Goal: Transaction & Acquisition: Purchase product/service

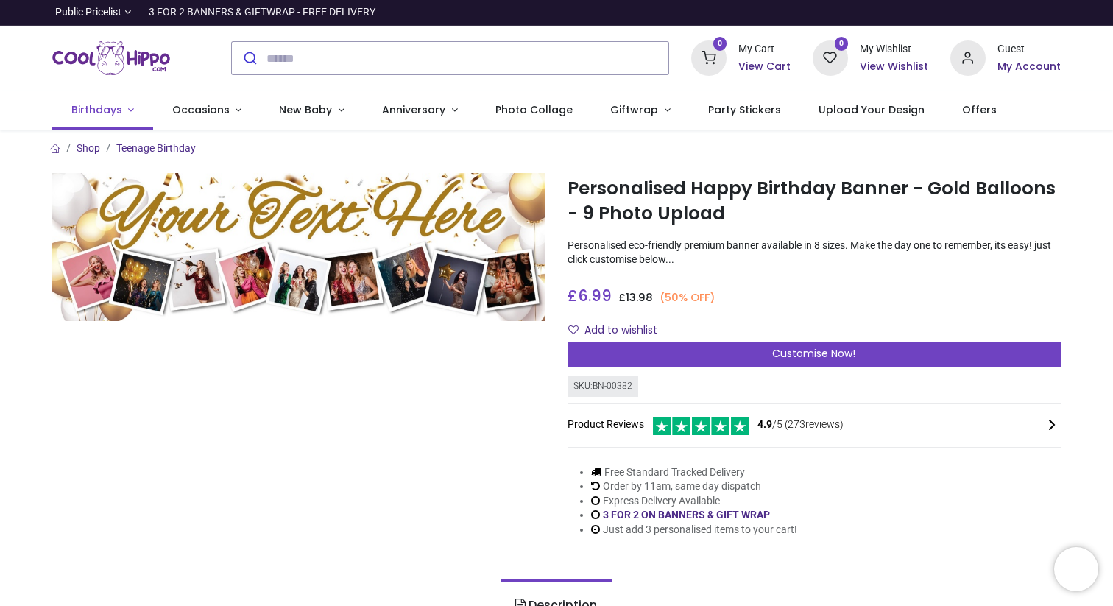
click at [127, 114] on link "Birthdays" at bounding box center [102, 110] width 101 height 38
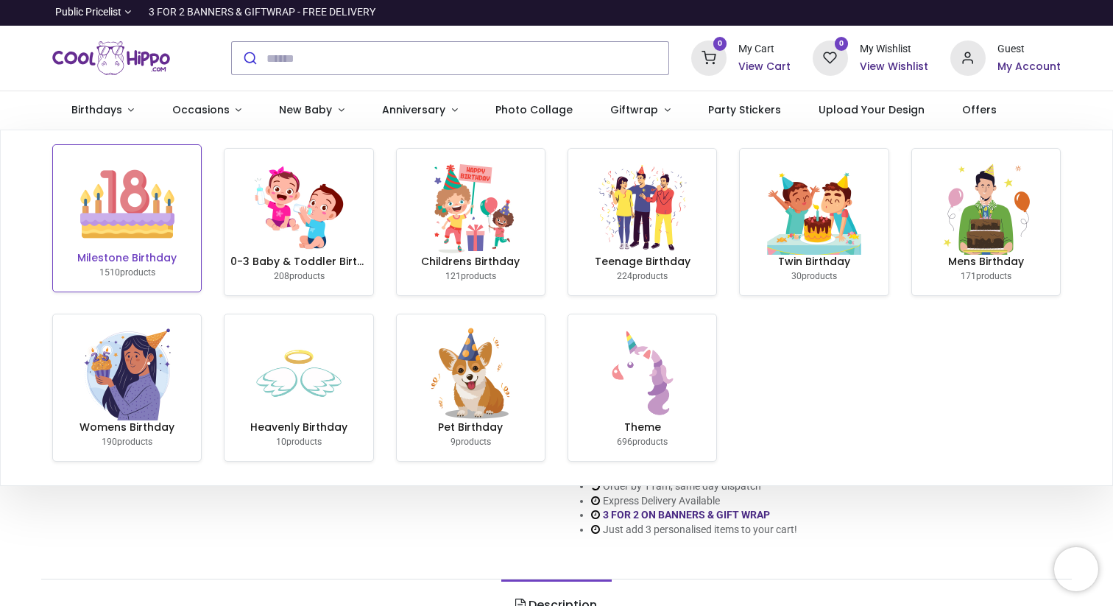
click at [118, 215] on img at bounding box center [127, 204] width 94 height 94
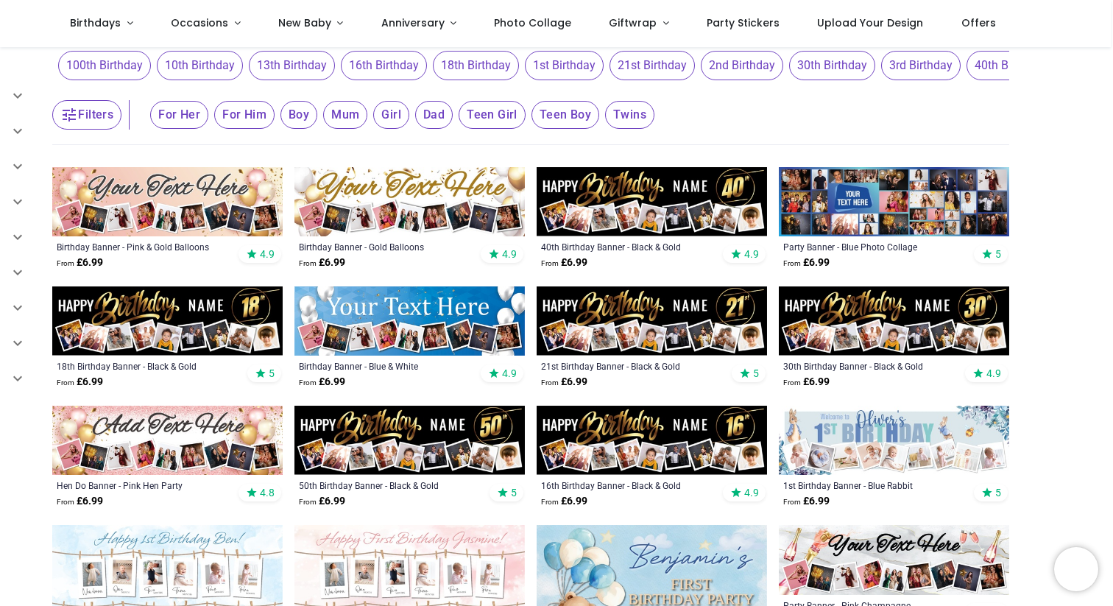
scroll to position [18, 0]
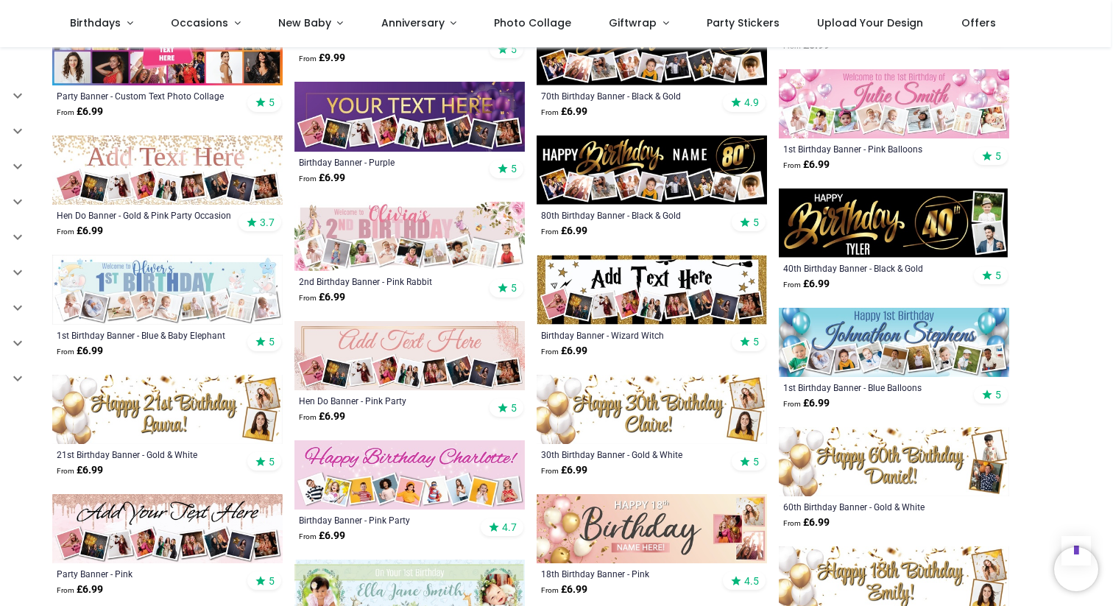
scroll to position [280, 0]
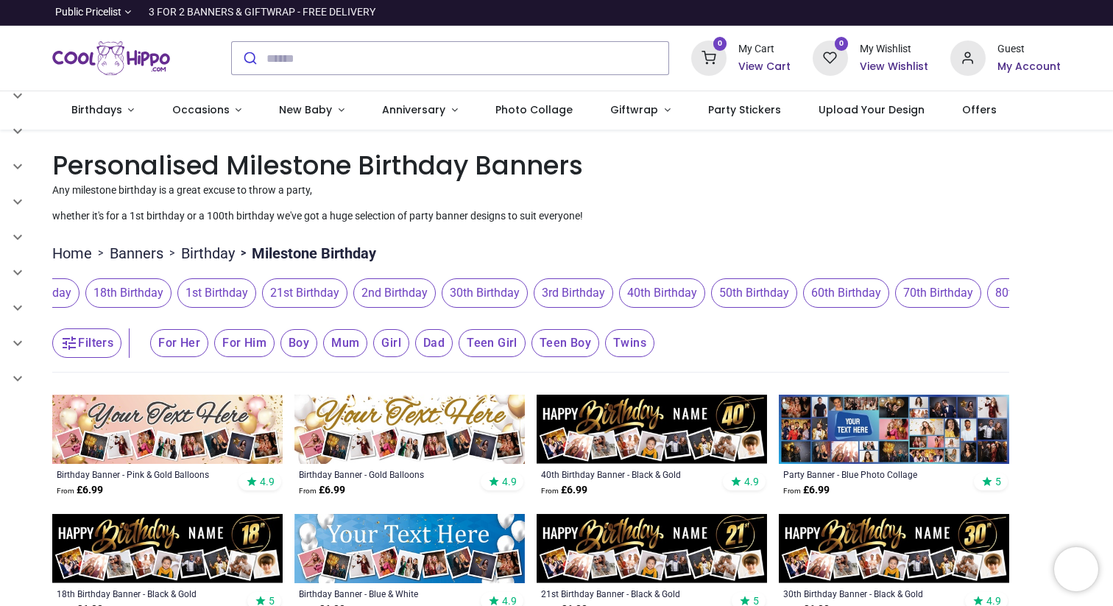
scroll to position [0, 348]
click at [864, 289] on span "60th Birthday" at bounding box center [845, 292] width 86 height 29
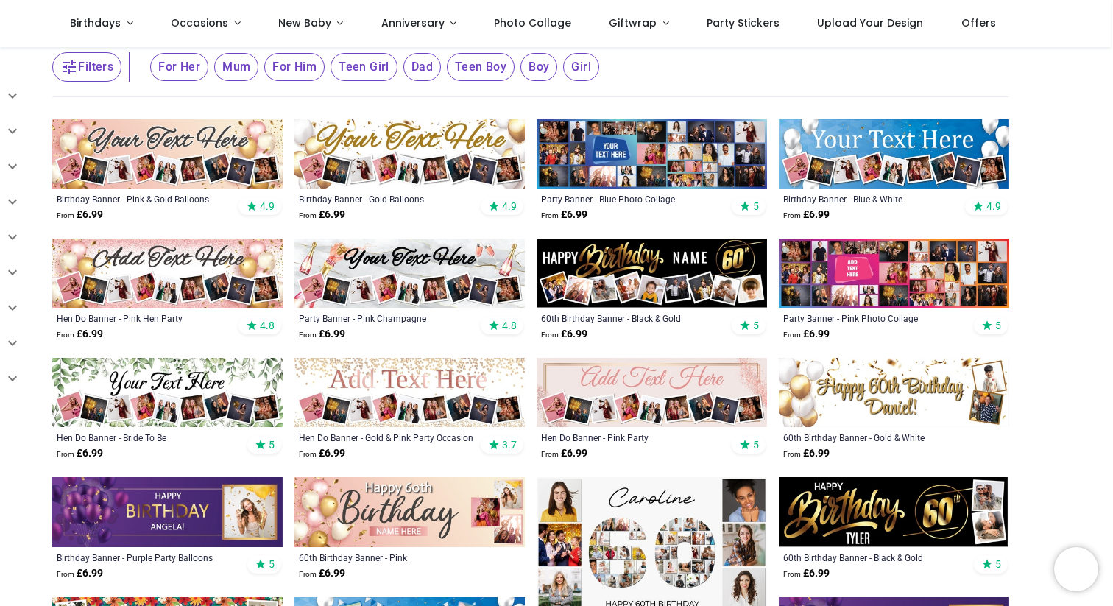
scroll to position [151, 0]
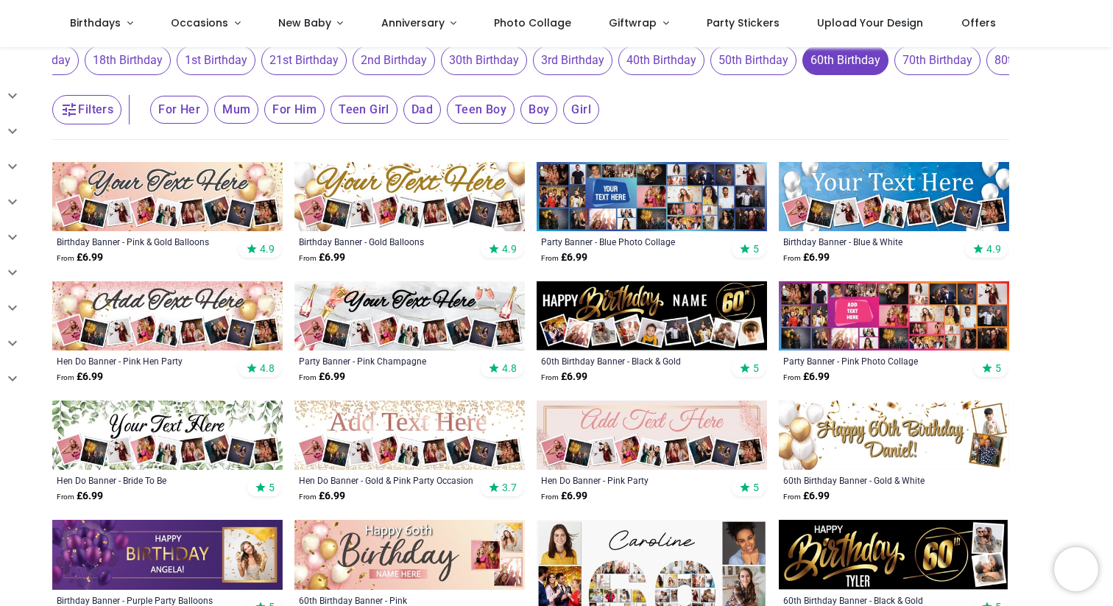
click at [200, 425] on img at bounding box center [167, 435] width 230 height 69
click at [481, 219] on img at bounding box center [409, 196] width 230 height 69
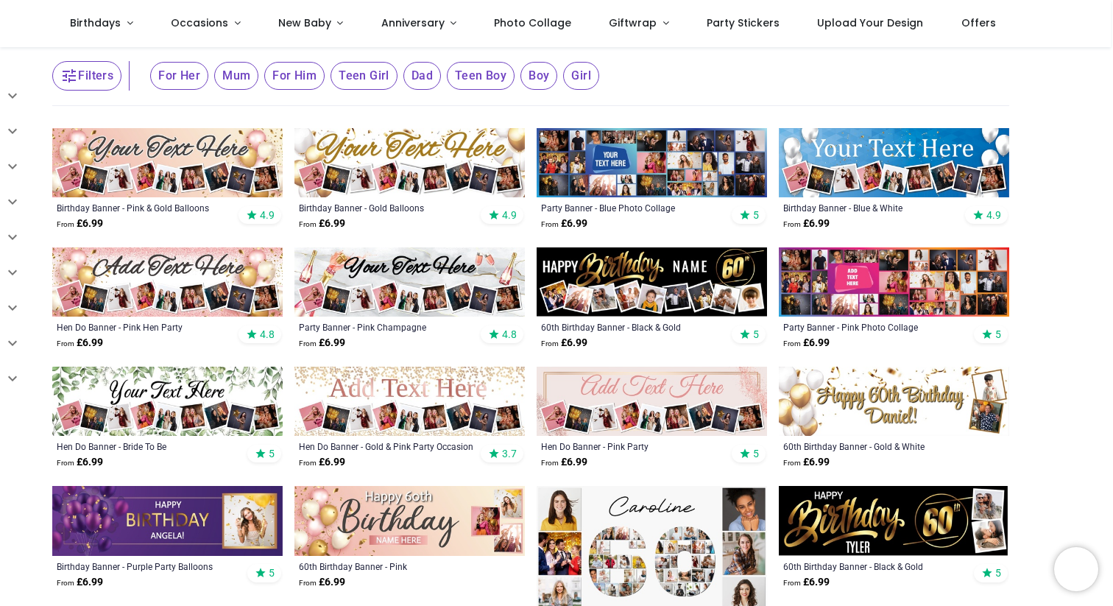
scroll to position [185, 0]
click at [671, 161] on img at bounding box center [652, 162] width 230 height 69
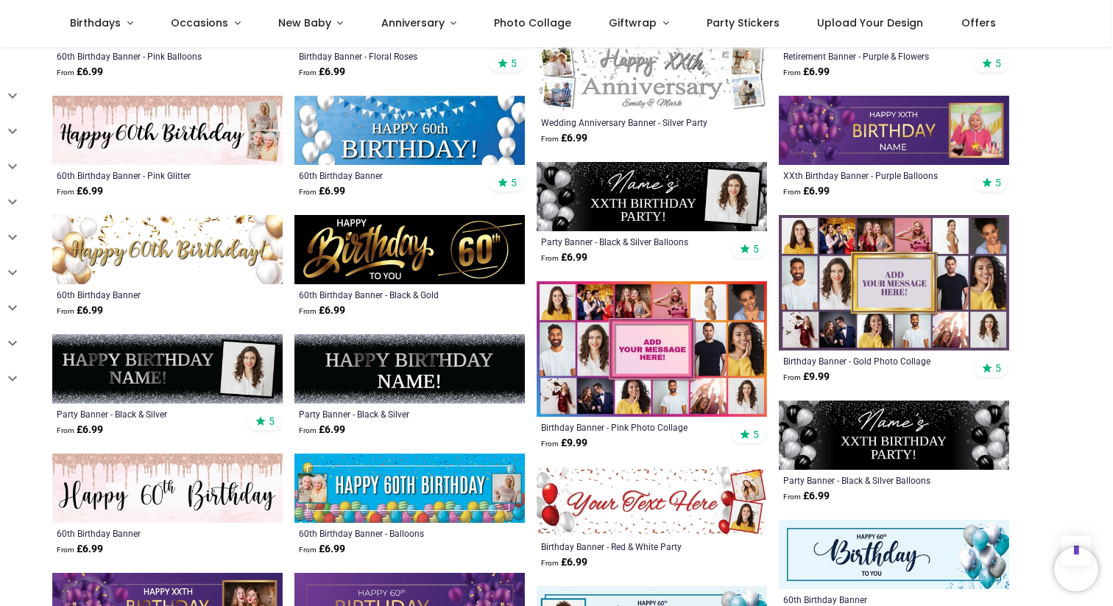
scroll to position [918, 0]
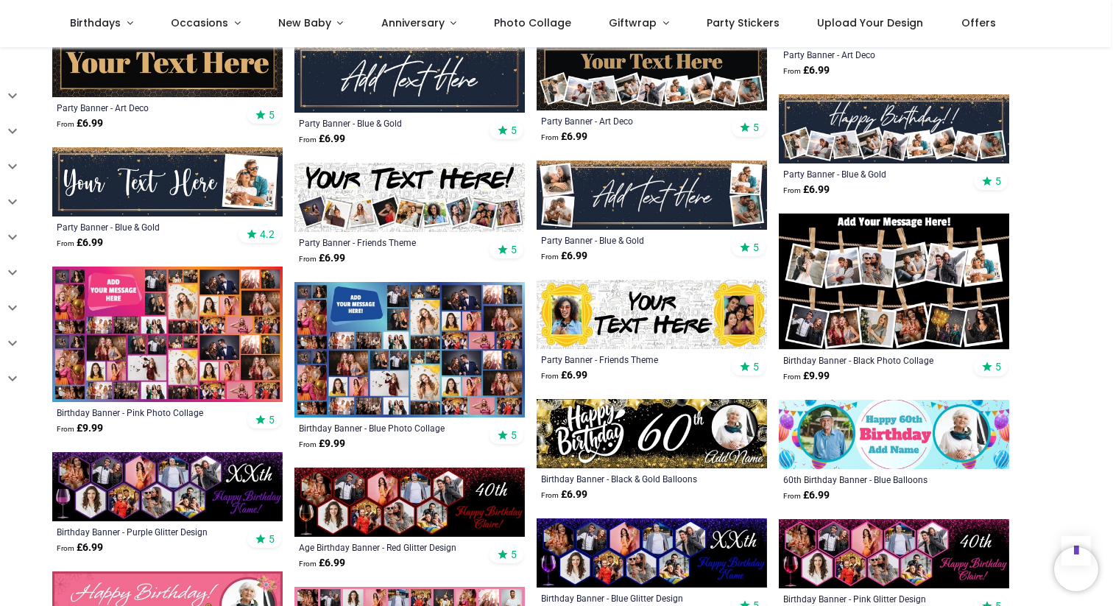
scroll to position [1957, 0]
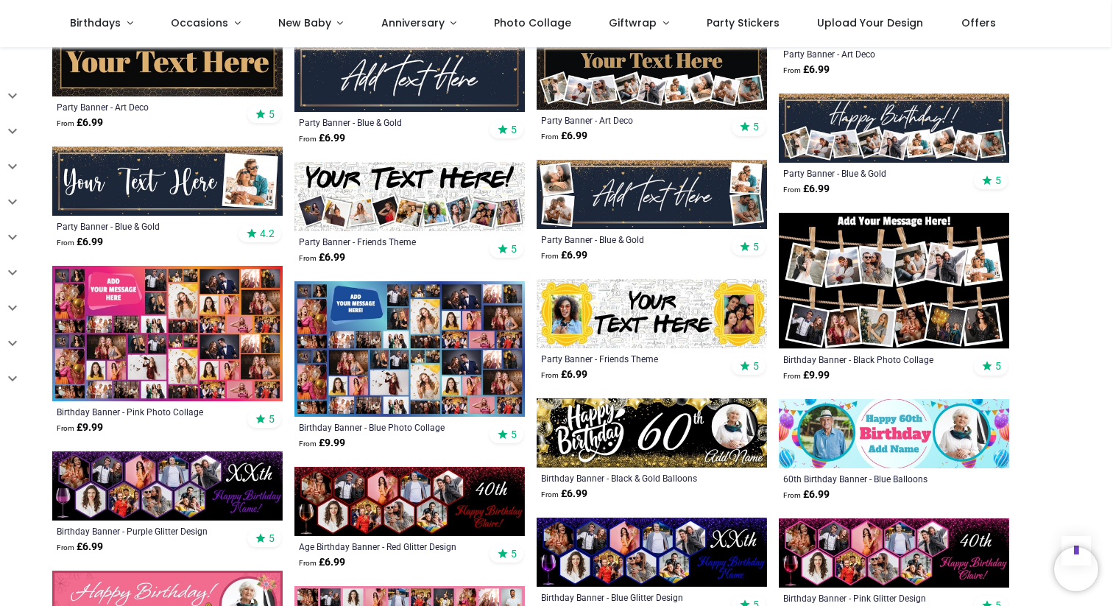
click at [427, 378] on img at bounding box center [409, 348] width 230 height 135
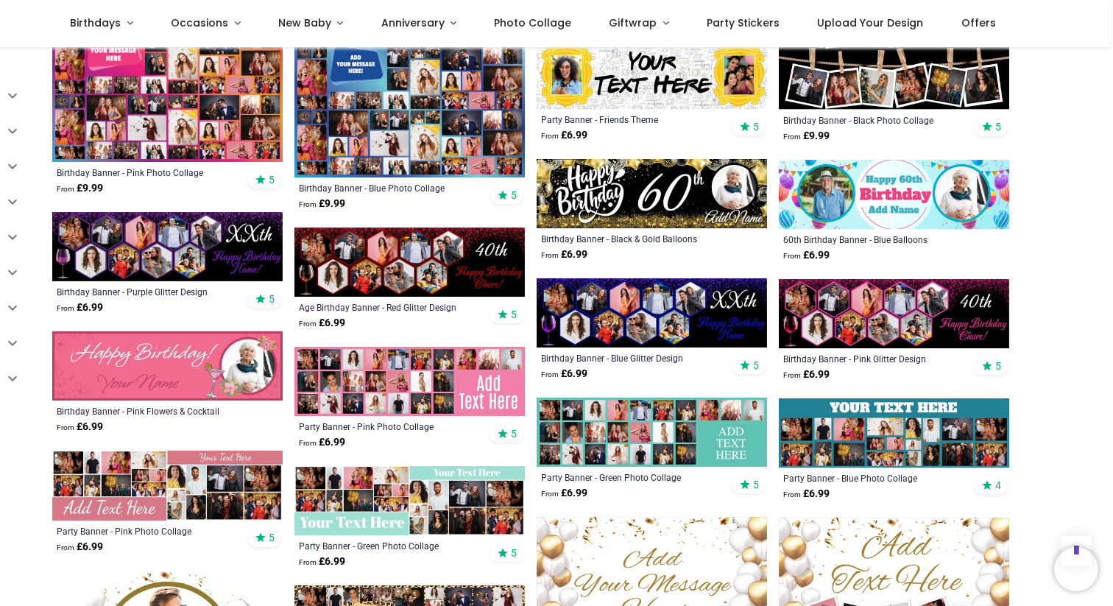
scroll to position [2198, 0]
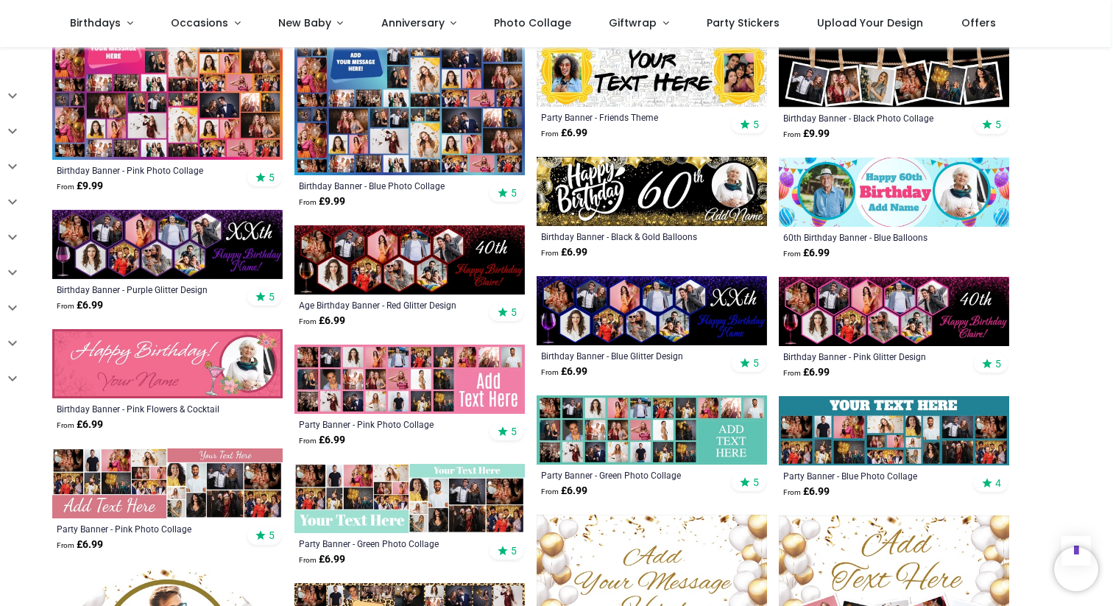
click at [729, 425] on img at bounding box center [652, 429] width 230 height 69
click at [934, 427] on img at bounding box center [894, 430] width 230 height 69
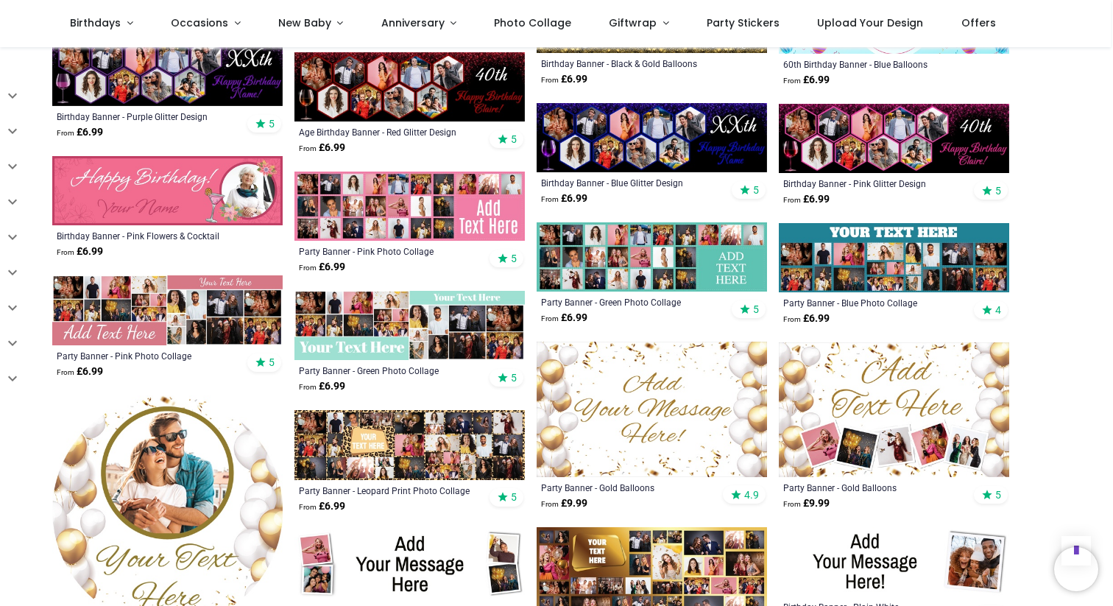
scroll to position [2373, 0]
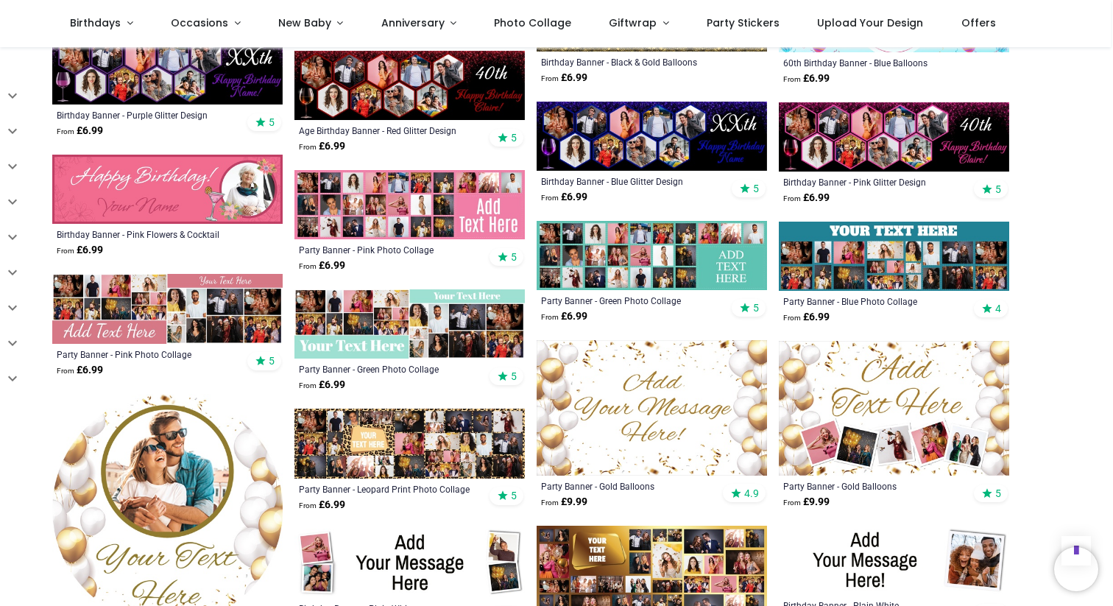
click at [354, 319] on img at bounding box center [409, 323] width 230 height 69
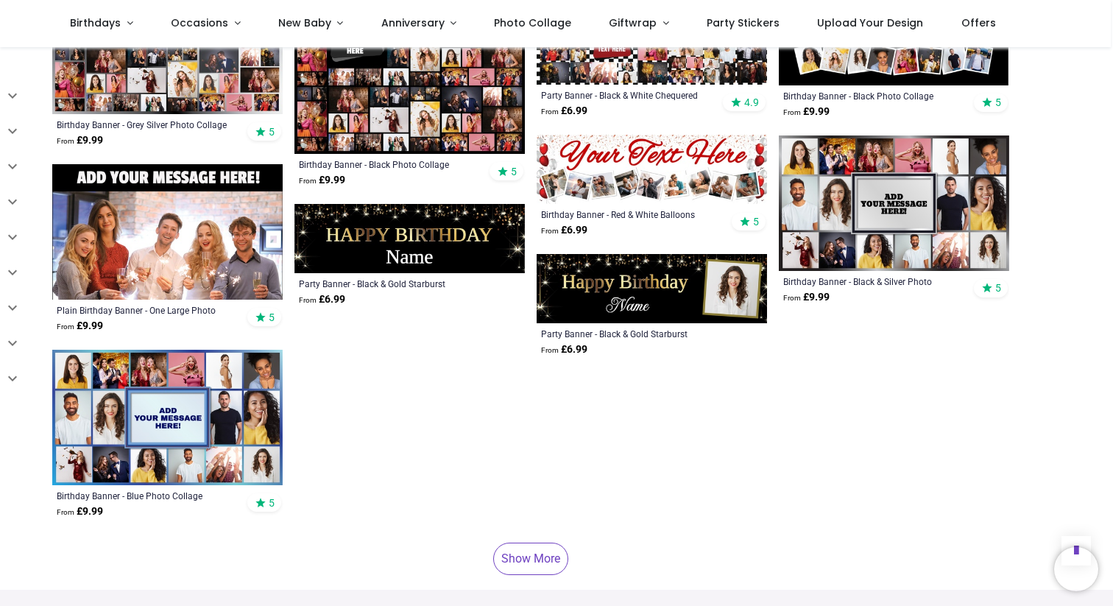
scroll to position [3194, 0]
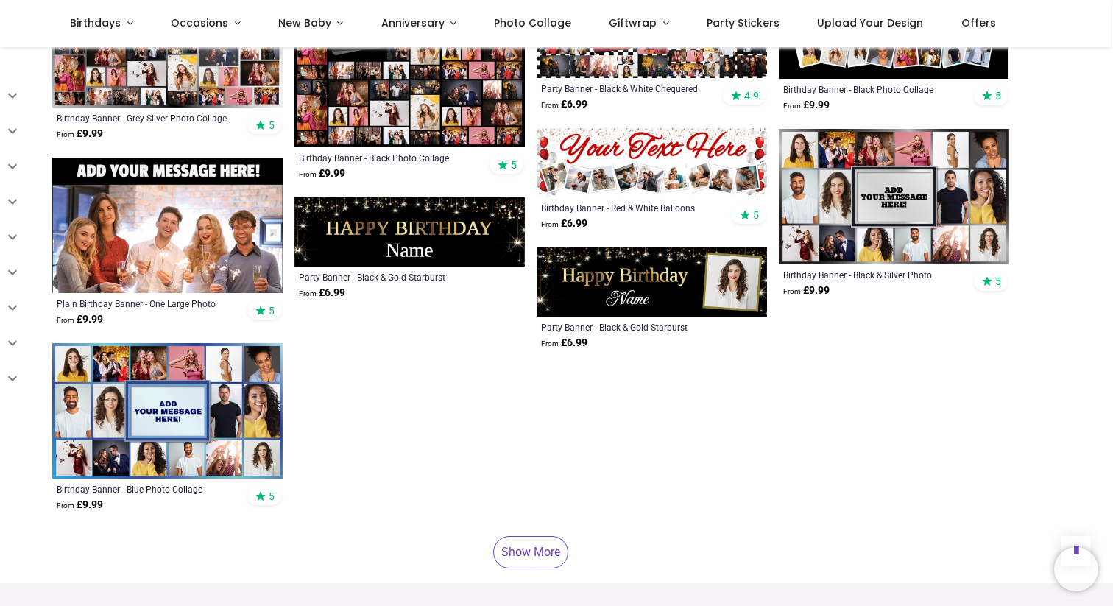
click at [539, 549] on link "Show More" at bounding box center [530, 552] width 75 height 32
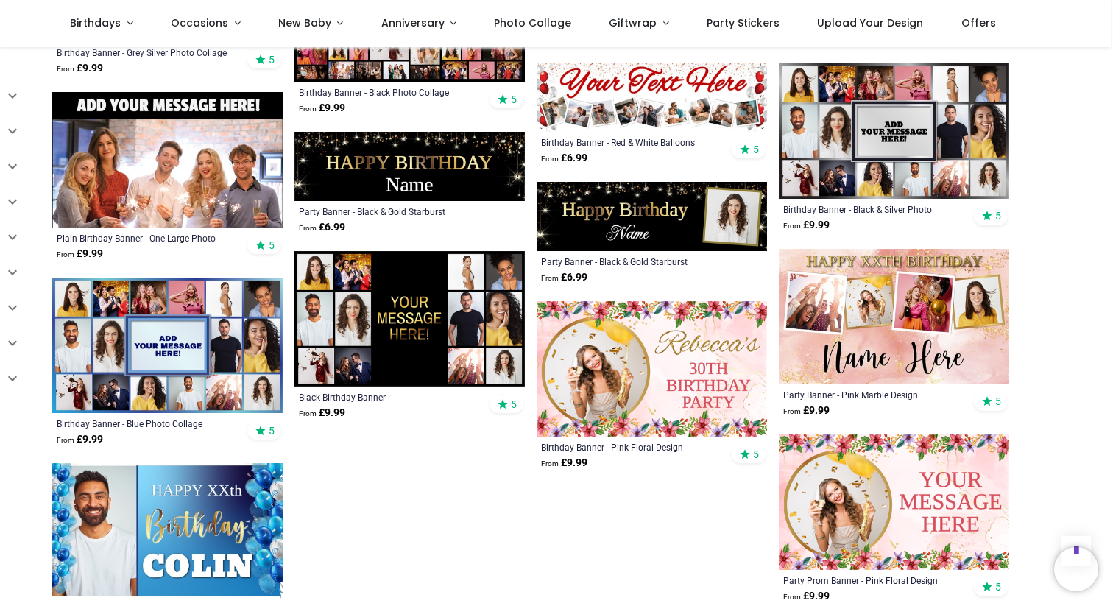
scroll to position [3262, 0]
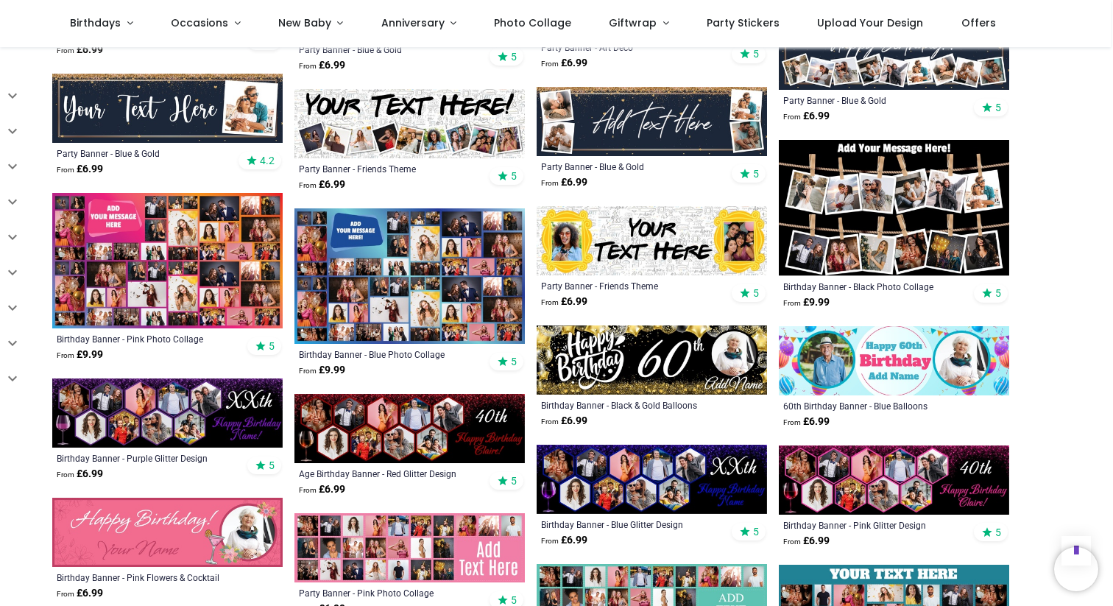
scroll to position [2022, 0]
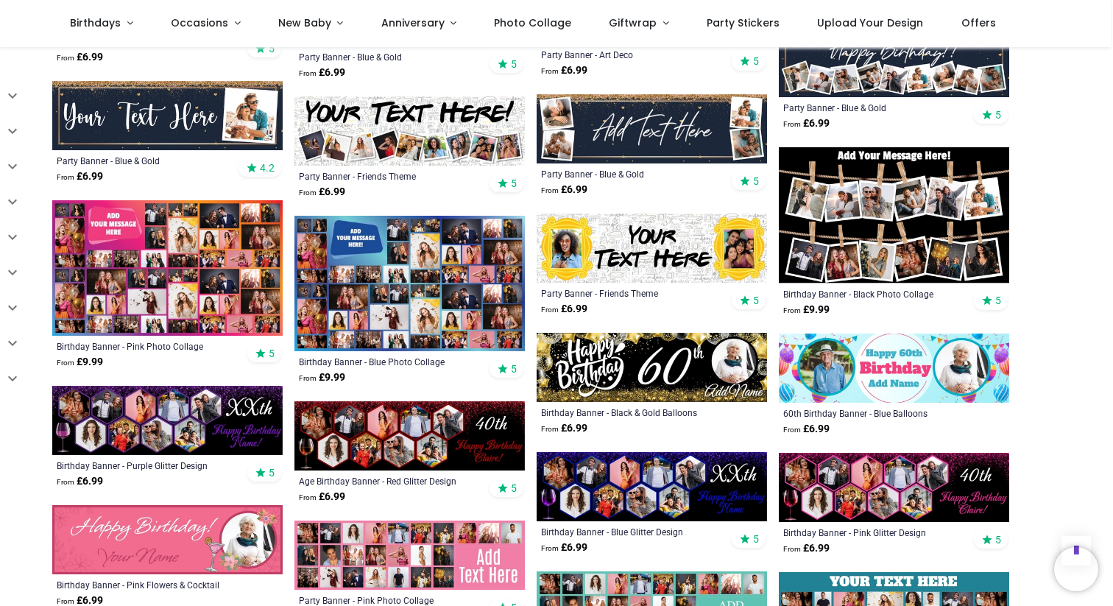
click at [370, 295] on img at bounding box center [409, 283] width 230 height 135
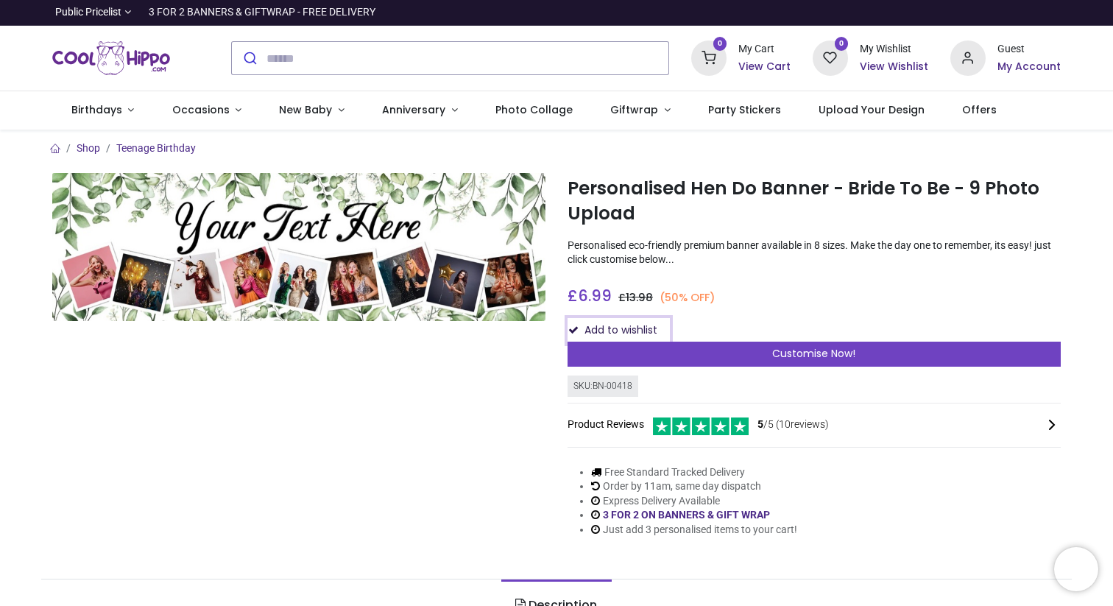
click at [646, 329] on button "Add to wishlist" at bounding box center [619, 330] width 102 height 25
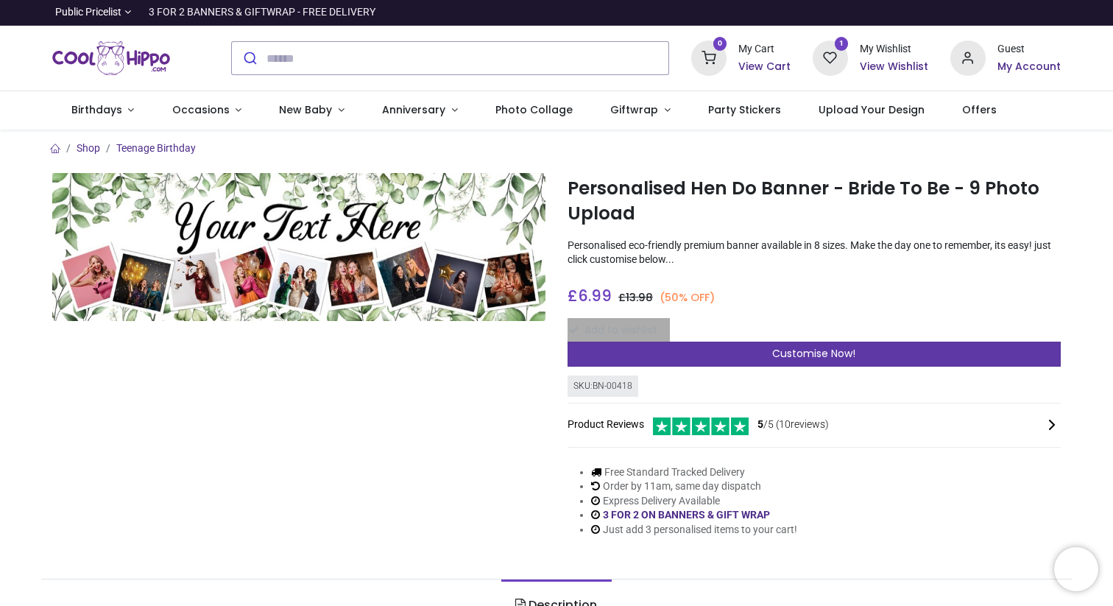
click at [672, 357] on div "Customise Now!" at bounding box center [814, 354] width 493 height 25
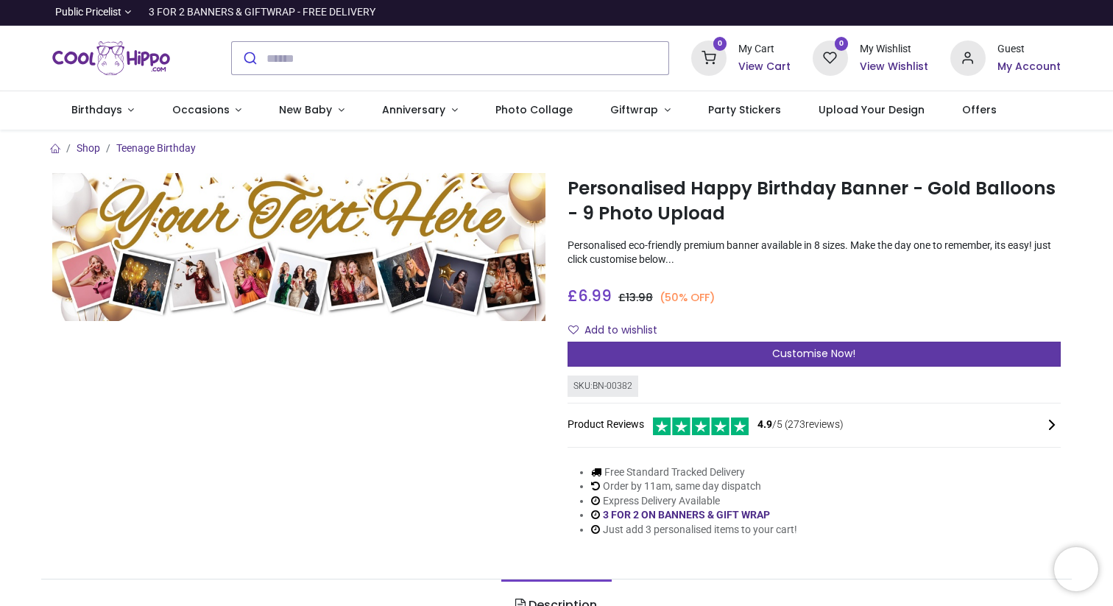
click at [613, 343] on div "Customise Now!" at bounding box center [814, 354] width 493 height 25
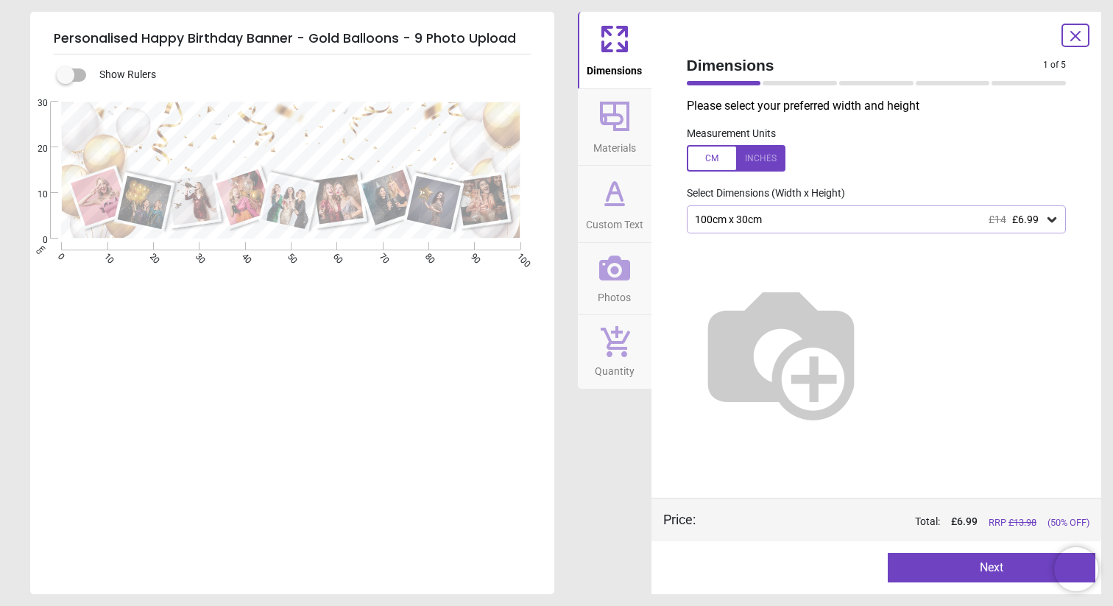
click at [710, 227] on div "100cm x 30cm £14 £6.99" at bounding box center [877, 219] width 380 height 28
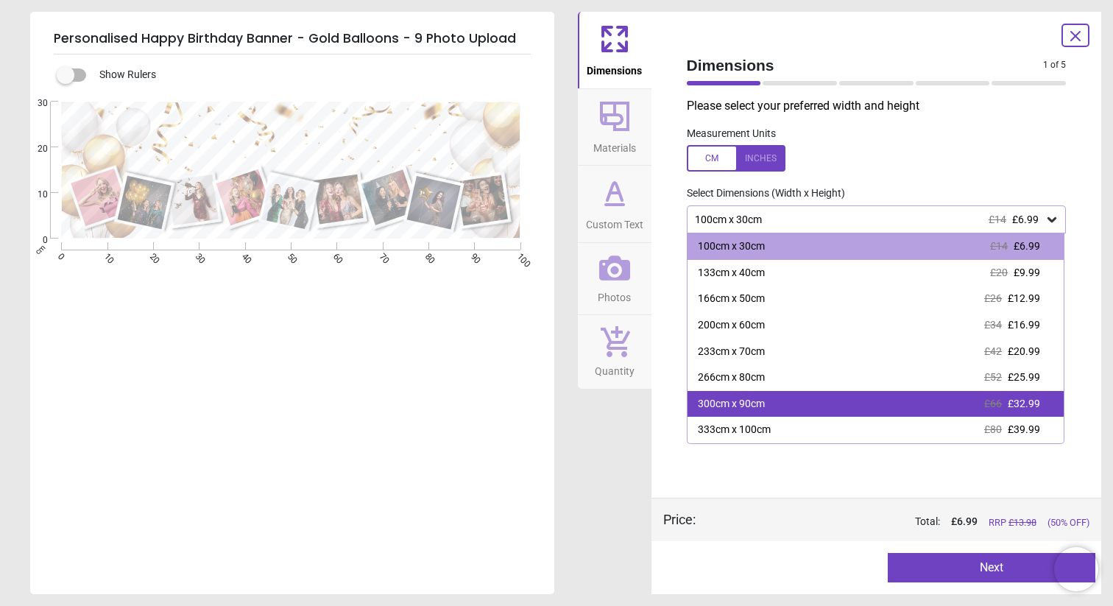
click at [699, 407] on div "300cm x 90cm" at bounding box center [731, 404] width 67 height 15
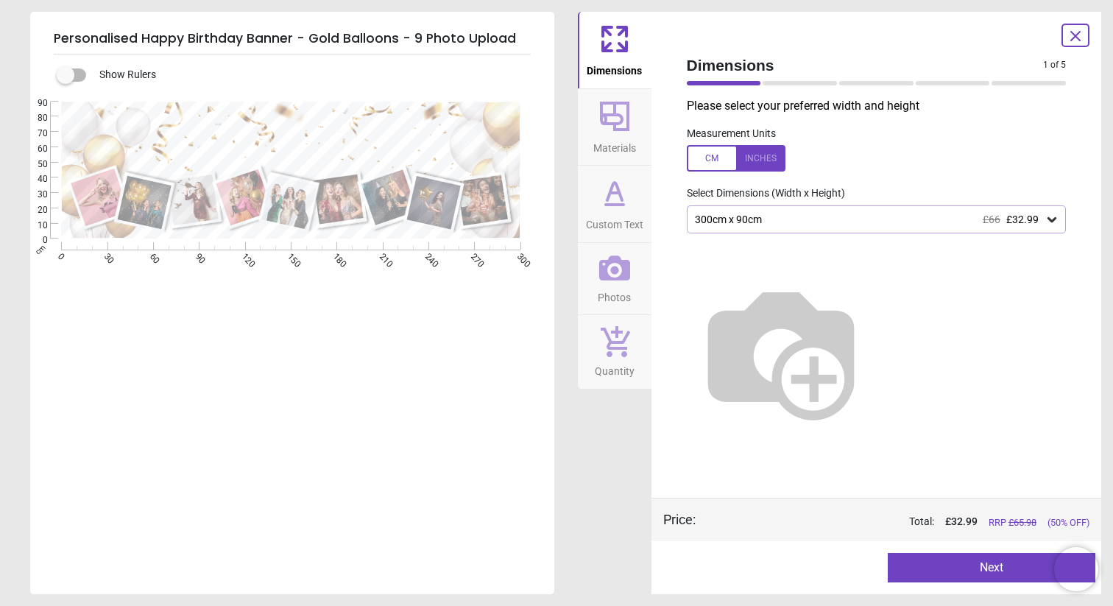
click at [755, 153] on div at bounding box center [736, 158] width 99 height 27
click at [689, 153] on div at bounding box center [736, 158] width 99 height 27
click at [700, 153] on div at bounding box center [736, 158] width 99 height 27
click at [701, 153] on div at bounding box center [736, 158] width 99 height 27
click at [726, 215] on div "300cm x 90cm £66 £32.99" at bounding box center [870, 220] width 352 height 13
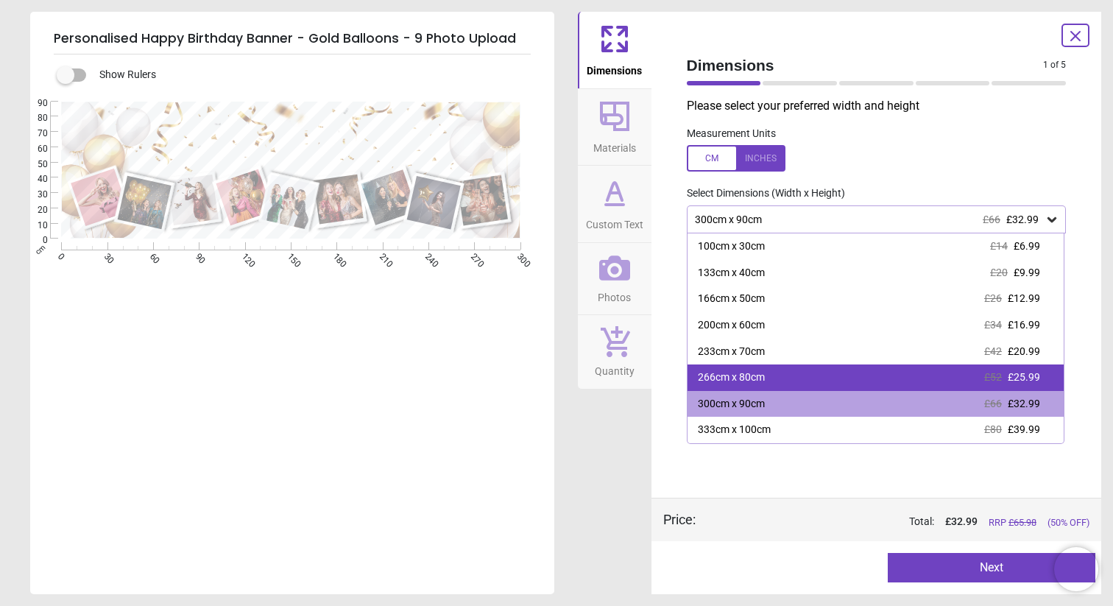
click at [709, 370] on div "266cm x 80cm £52 £25.99" at bounding box center [876, 377] width 377 height 27
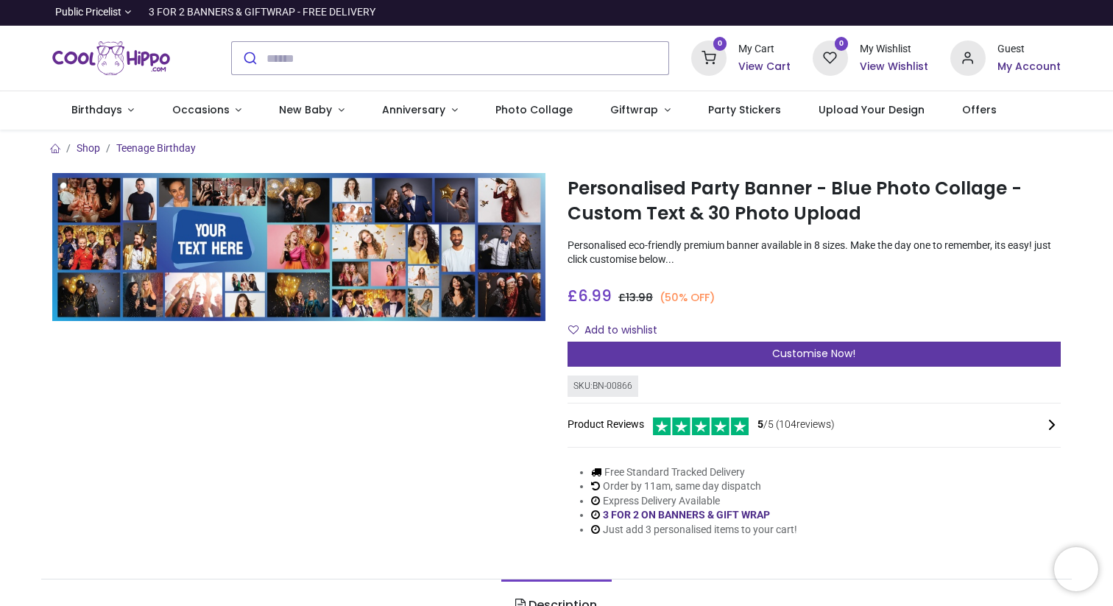
click at [674, 359] on div "Customise Now!" at bounding box center [814, 354] width 493 height 25
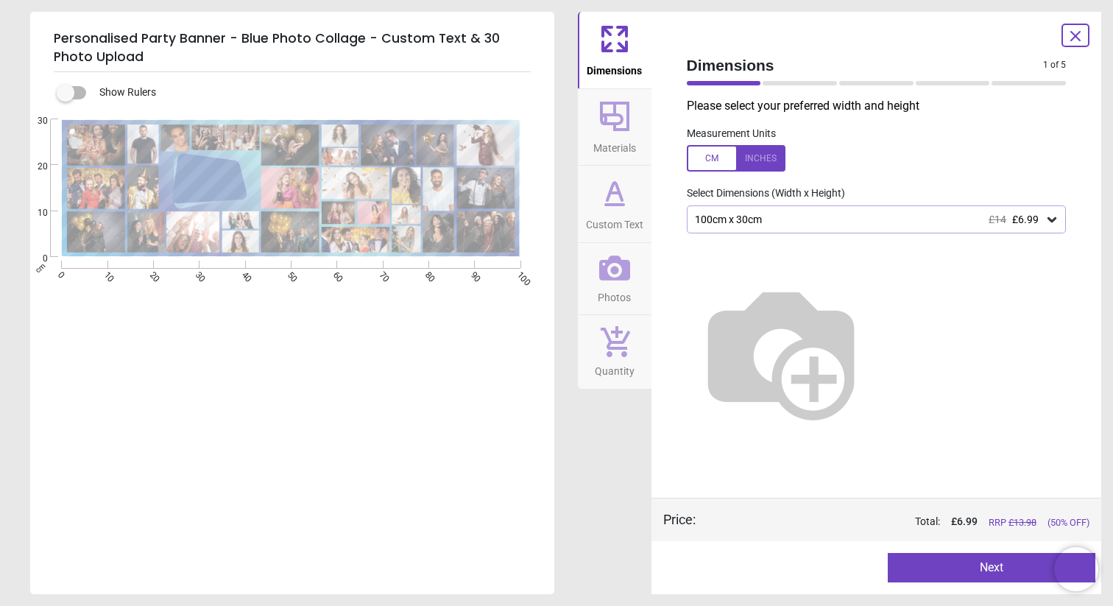
click at [733, 219] on div "100cm x 30cm £14 £6.99" at bounding box center [870, 220] width 352 height 13
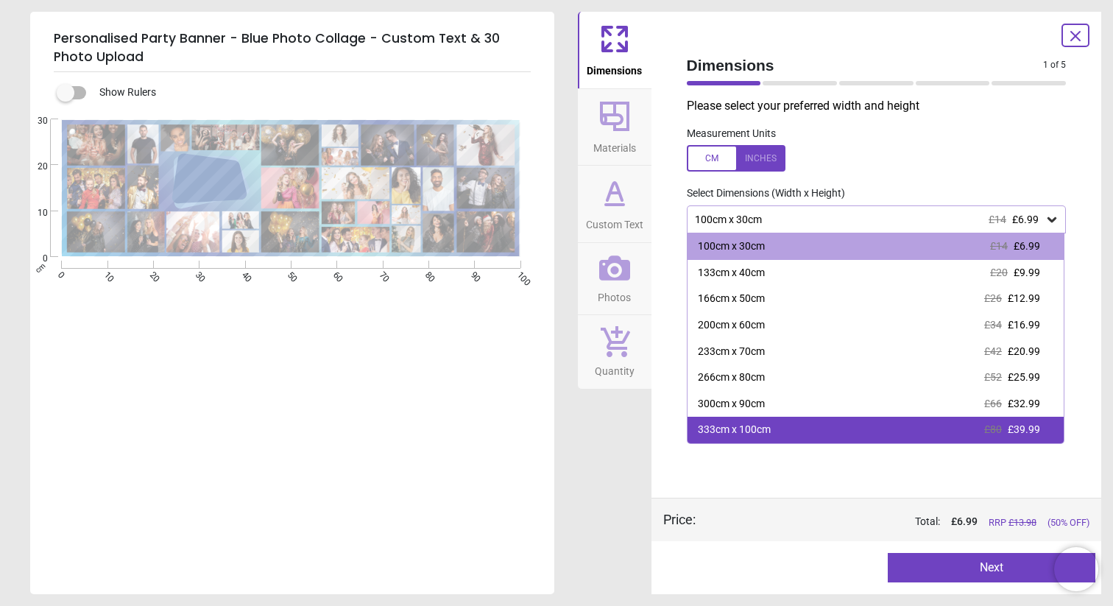
click at [735, 435] on div "333cm x 100cm" at bounding box center [734, 430] width 73 height 15
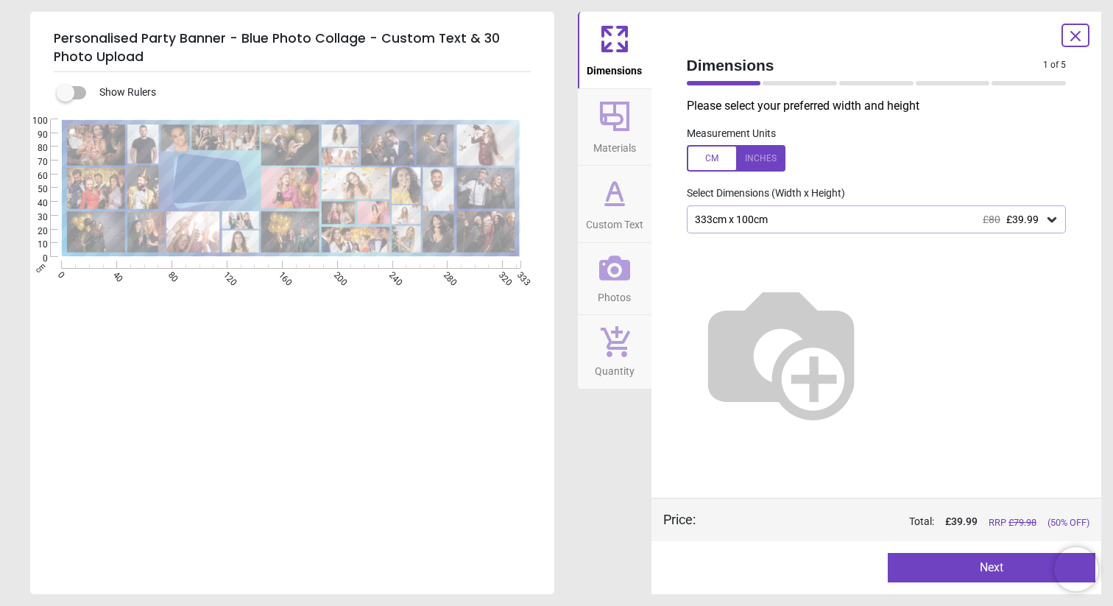
click at [760, 149] on div at bounding box center [736, 158] width 99 height 27
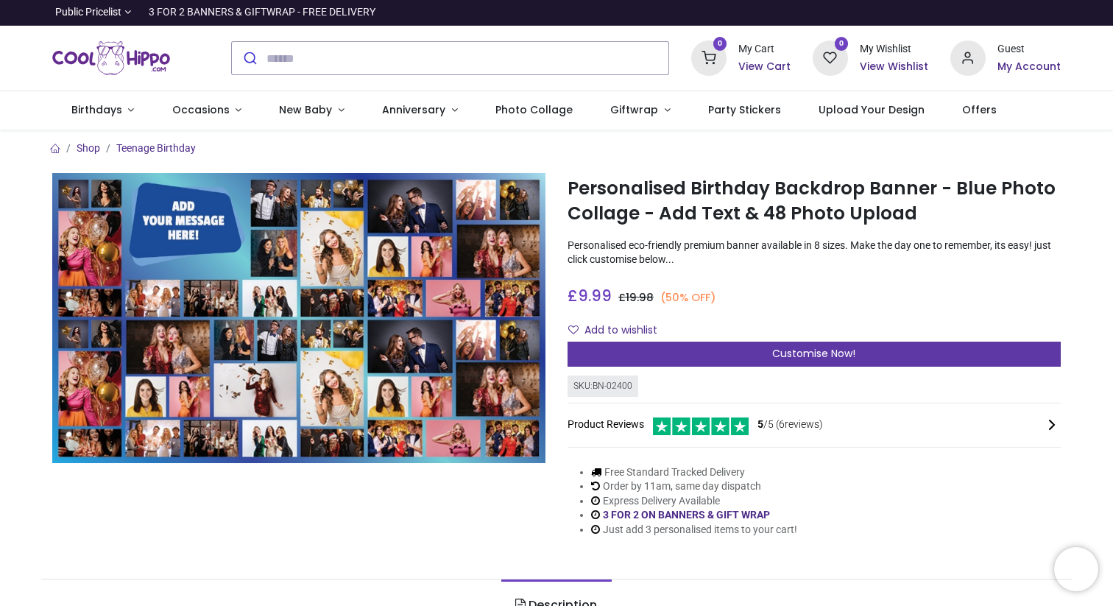
click at [684, 354] on div "Customise Now!" at bounding box center [814, 354] width 493 height 25
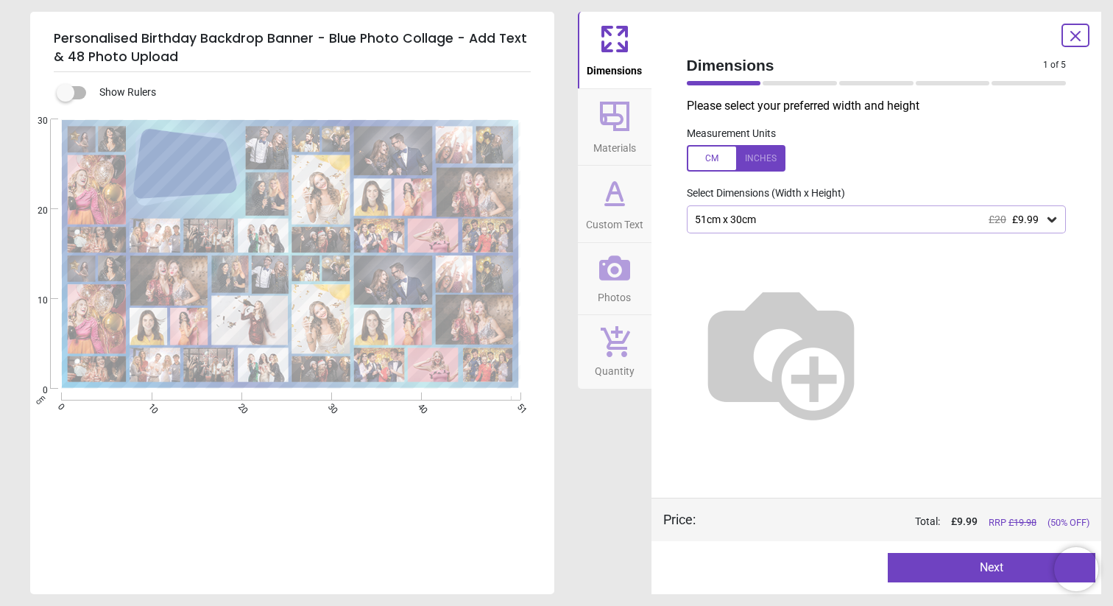
click at [909, 219] on div "51cm x 30cm £20 £9.99" at bounding box center [870, 220] width 352 height 13
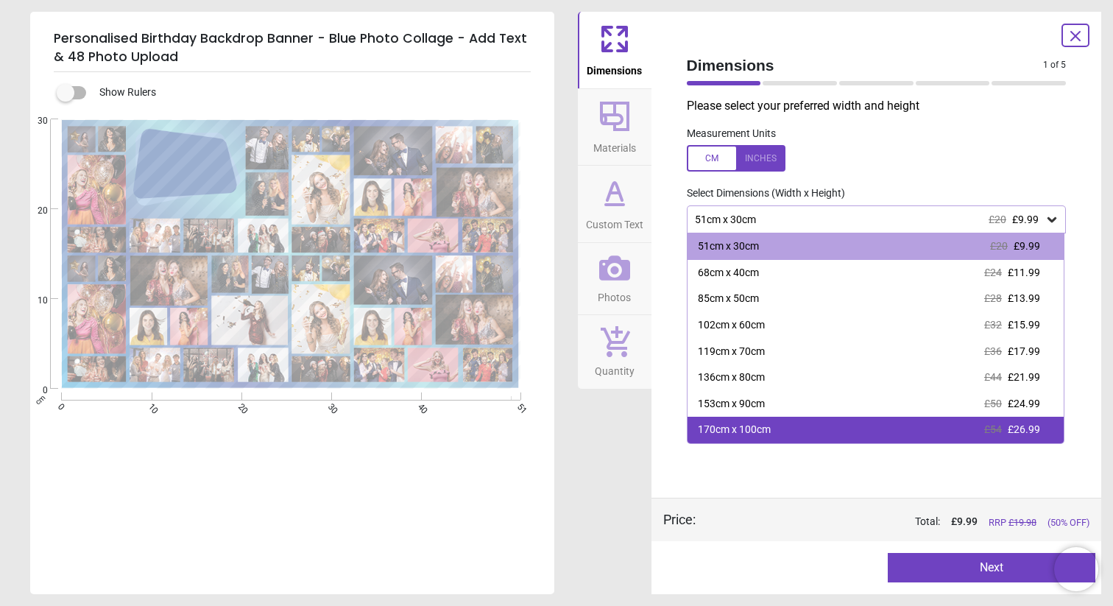
click at [793, 425] on div "170cm x 100cm £54 £26.99" at bounding box center [876, 430] width 377 height 27
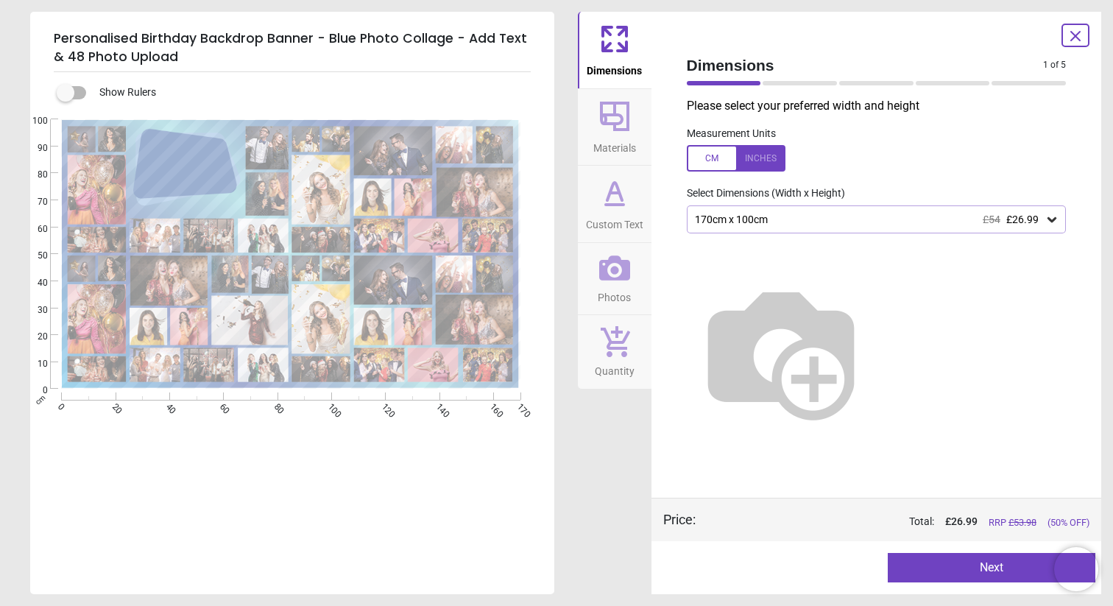
click at [749, 167] on div at bounding box center [736, 158] width 99 height 27
click at [699, 167] on div at bounding box center [736, 158] width 99 height 27
click at [757, 166] on div at bounding box center [736, 158] width 99 height 27
click at [803, 227] on div "66.9" x 39.4" (5ft 7" x 3ft 3") £54 £26.99" at bounding box center [877, 219] width 380 height 28
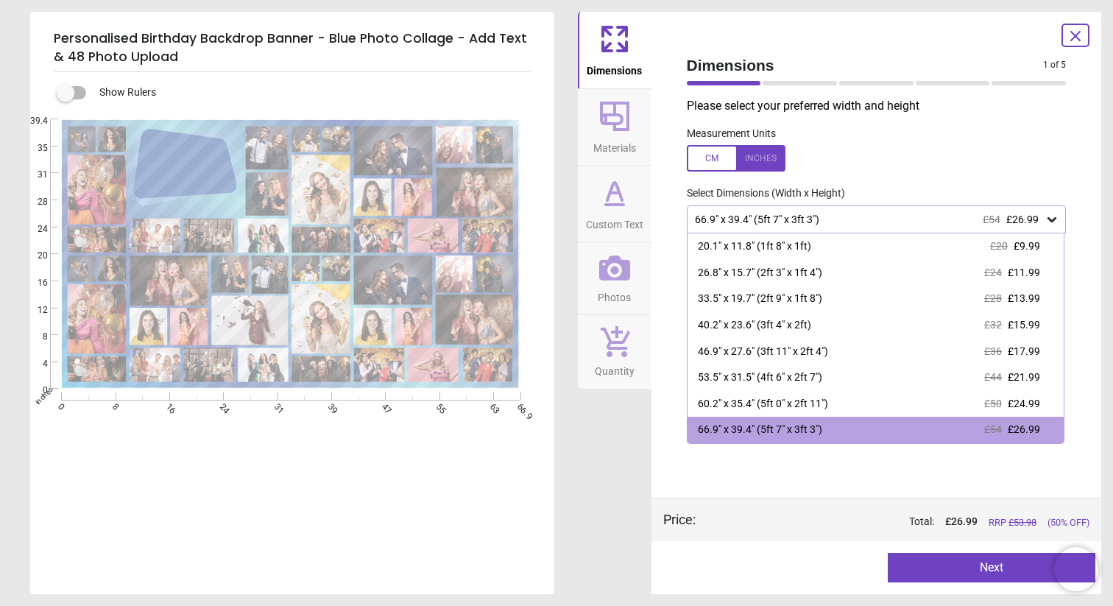
click at [774, 466] on div "Please select your preferred width and height Measurement Units Select Dimensio…" at bounding box center [876, 298] width 403 height 400
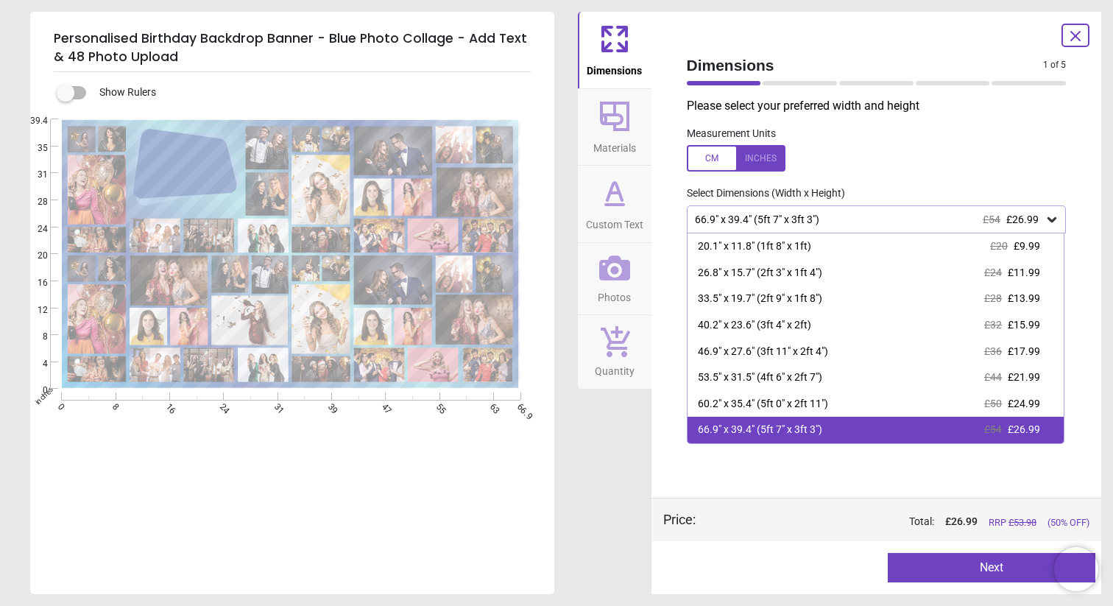
click at [792, 435] on div "66.9" x 39.4" (5ft 7" x 3ft 3")" at bounding box center [760, 430] width 124 height 15
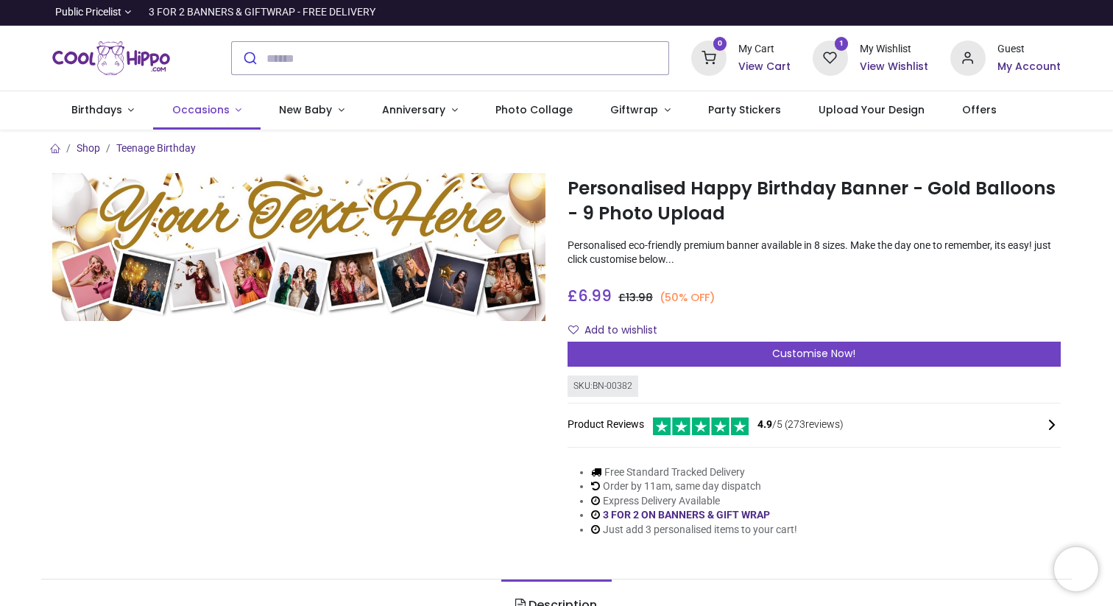
click at [223, 112] on span "Occasions" at bounding box center [202, 109] width 60 height 15
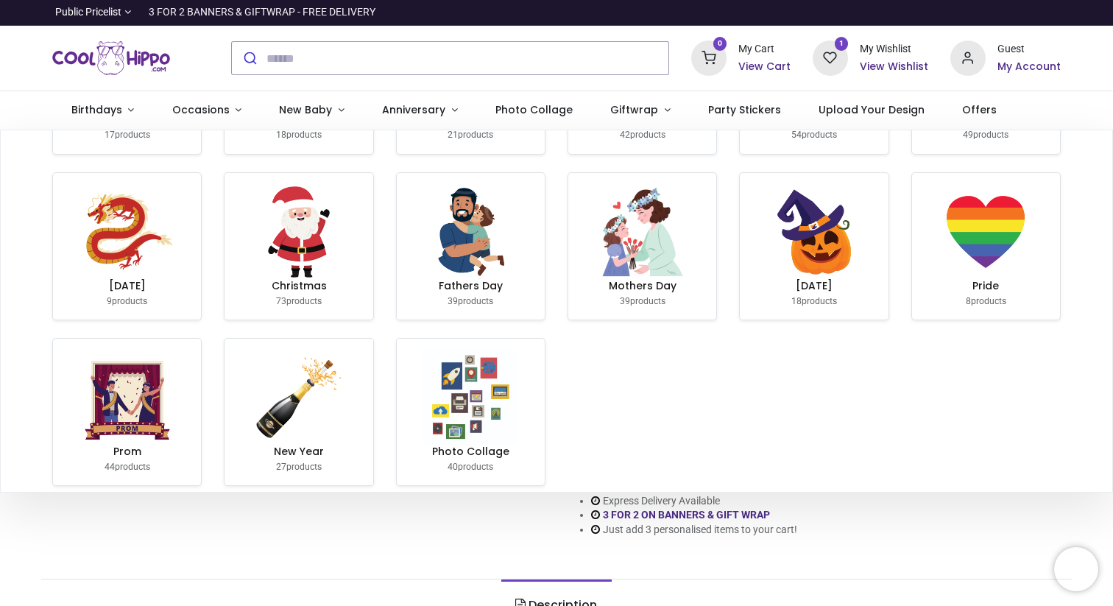
scroll to position [325, 0]
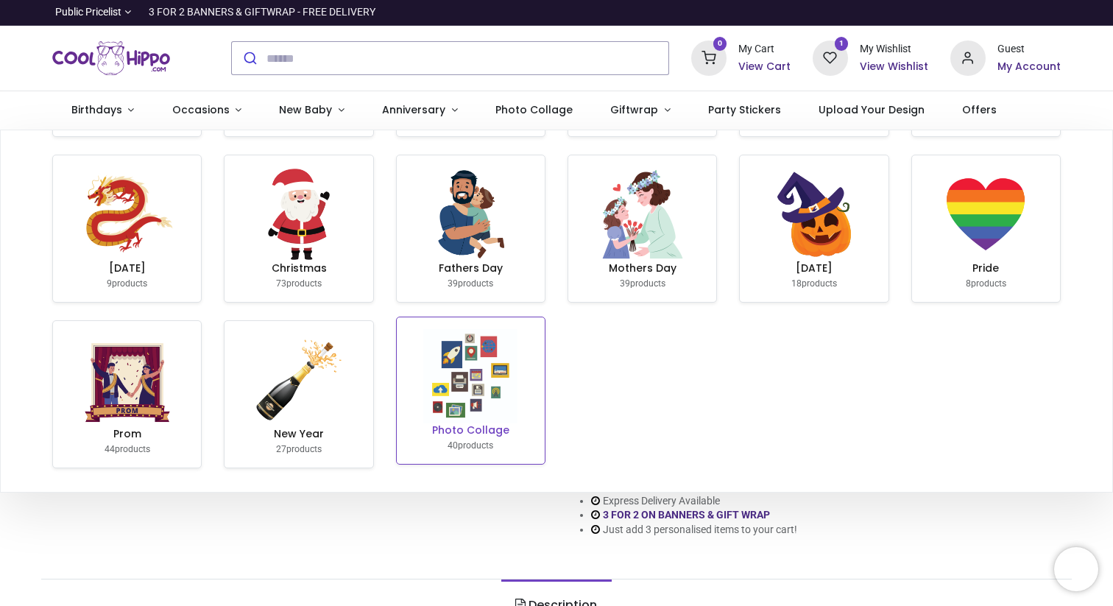
click at [500, 381] on img at bounding box center [470, 376] width 94 height 94
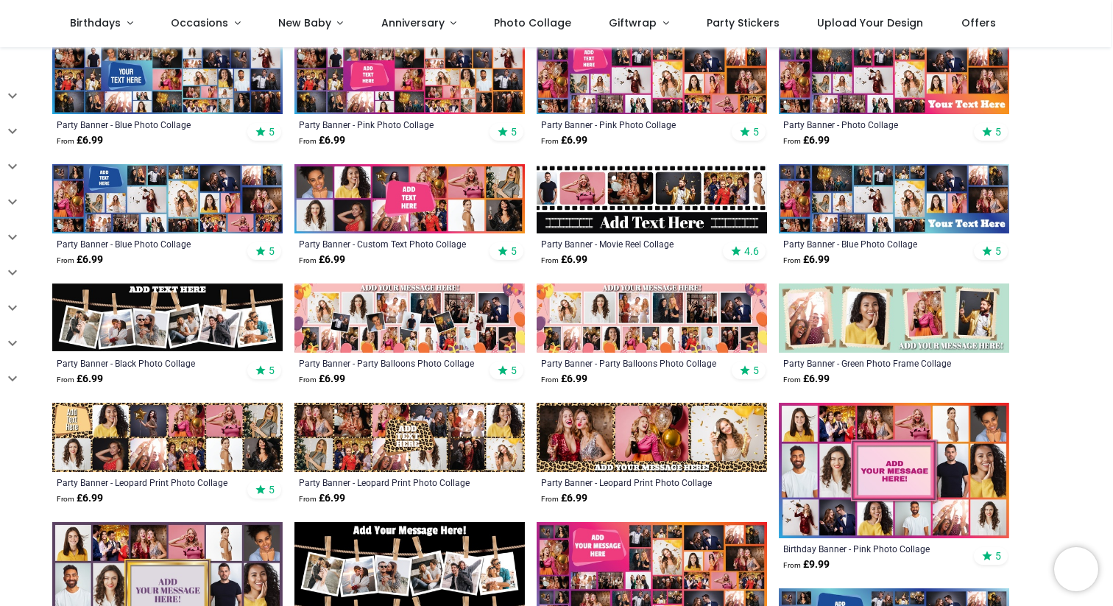
scroll to position [500, 0]
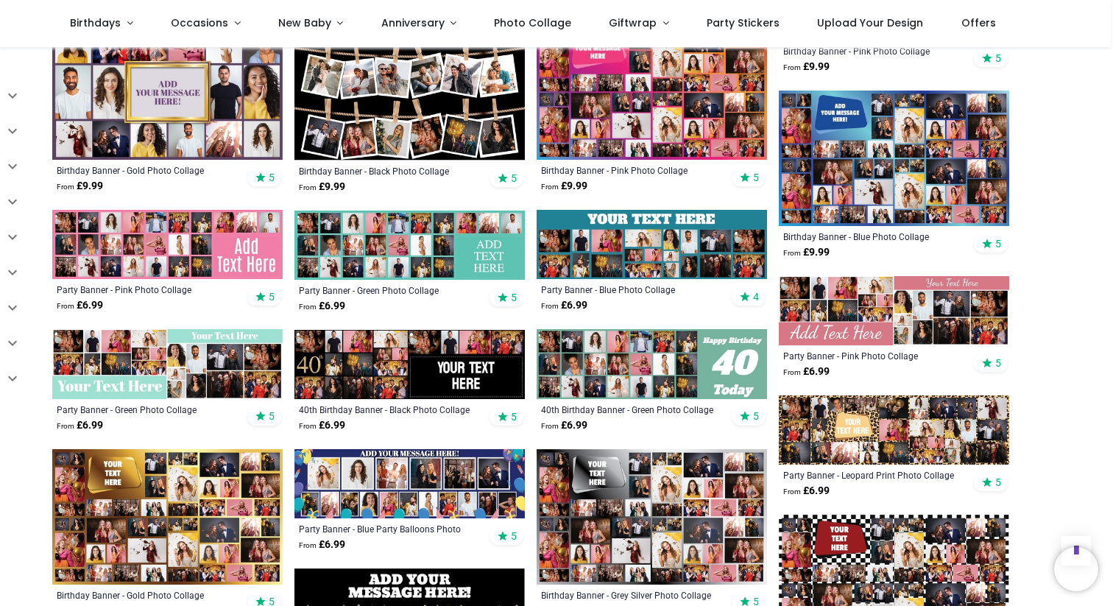
scroll to position [764, 0]
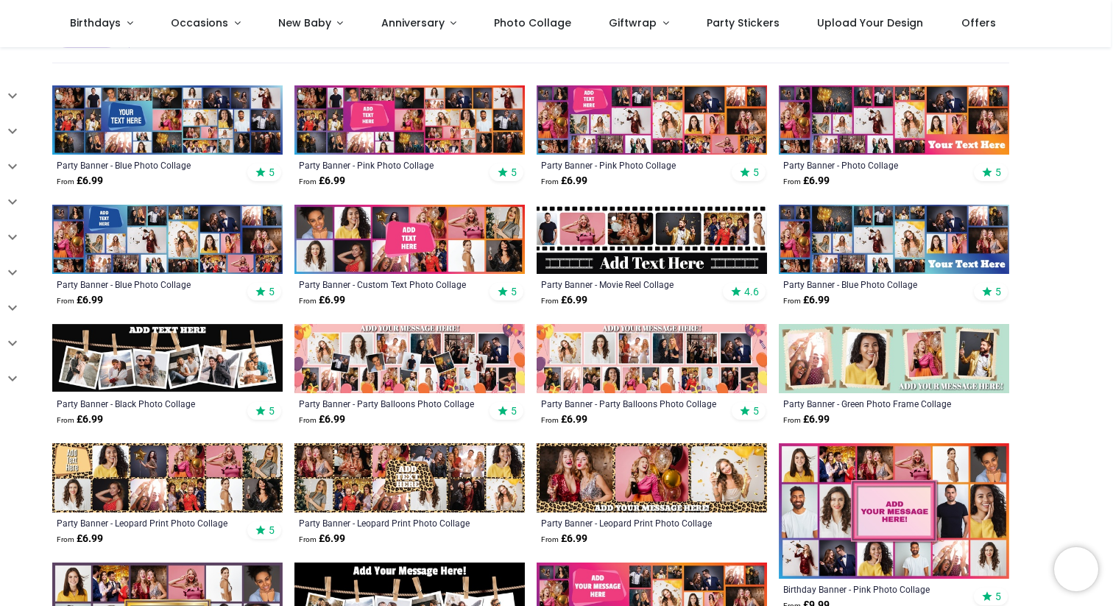
scroll to position [289, 0]
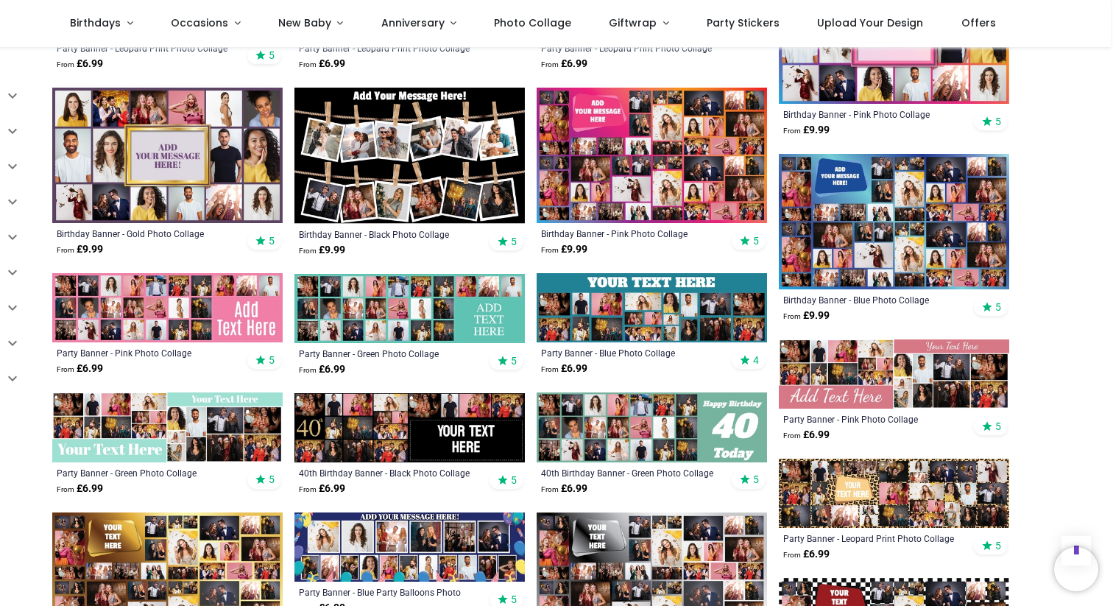
scroll to position [771, 0]
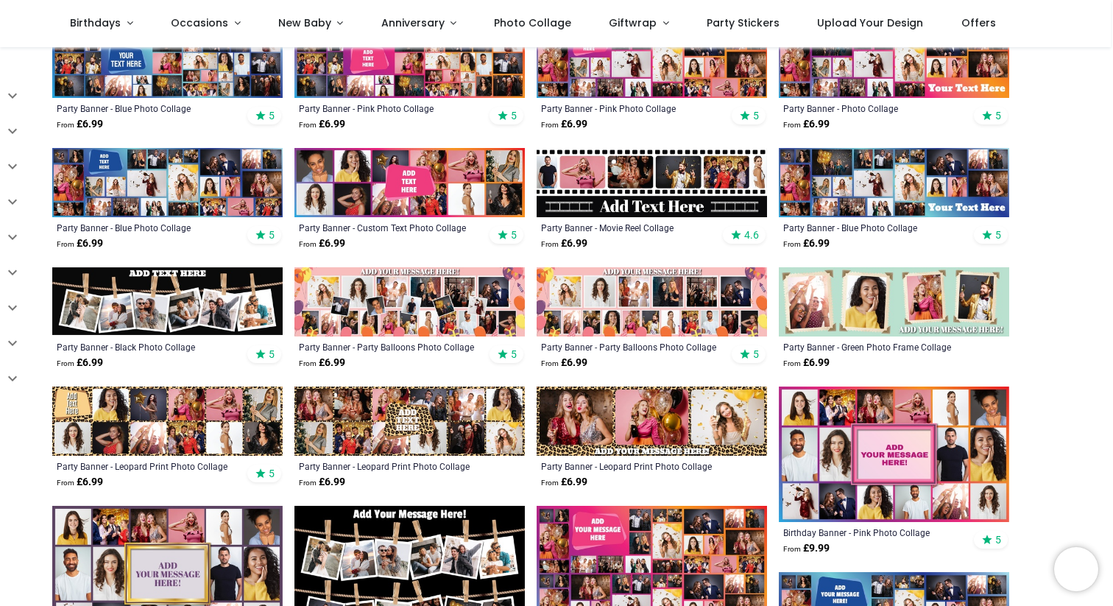
scroll to position [353, 0]
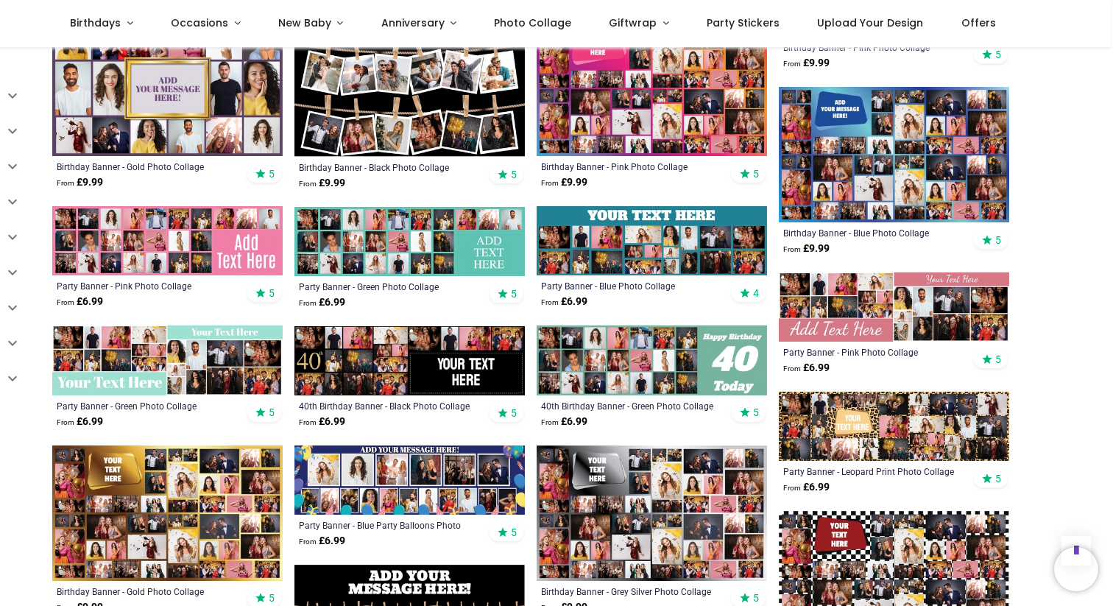
scroll to position [839, 0]
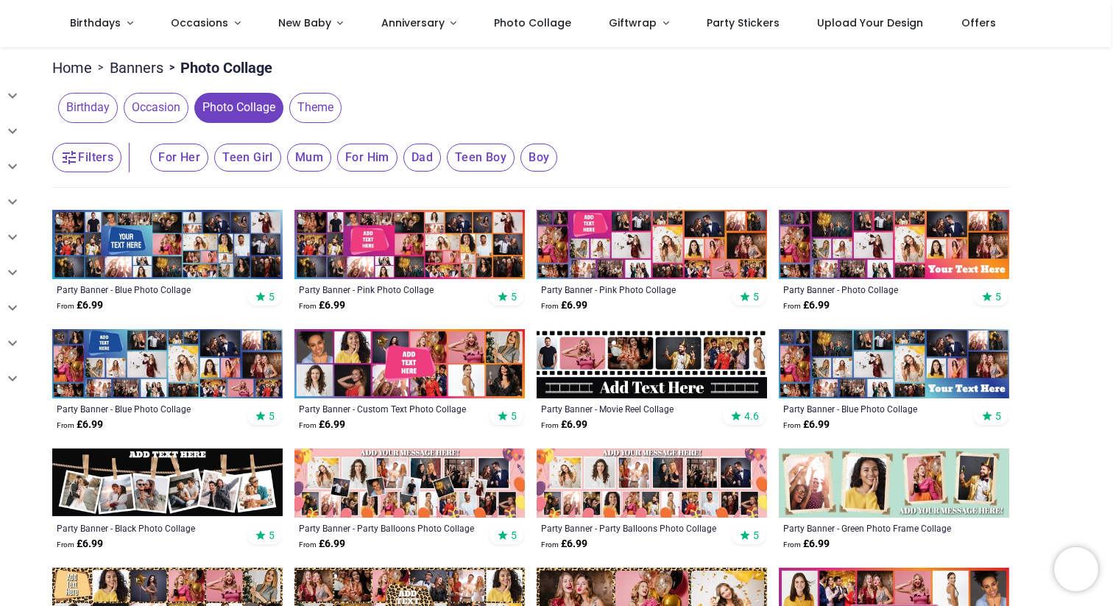
scroll to position [167, 0]
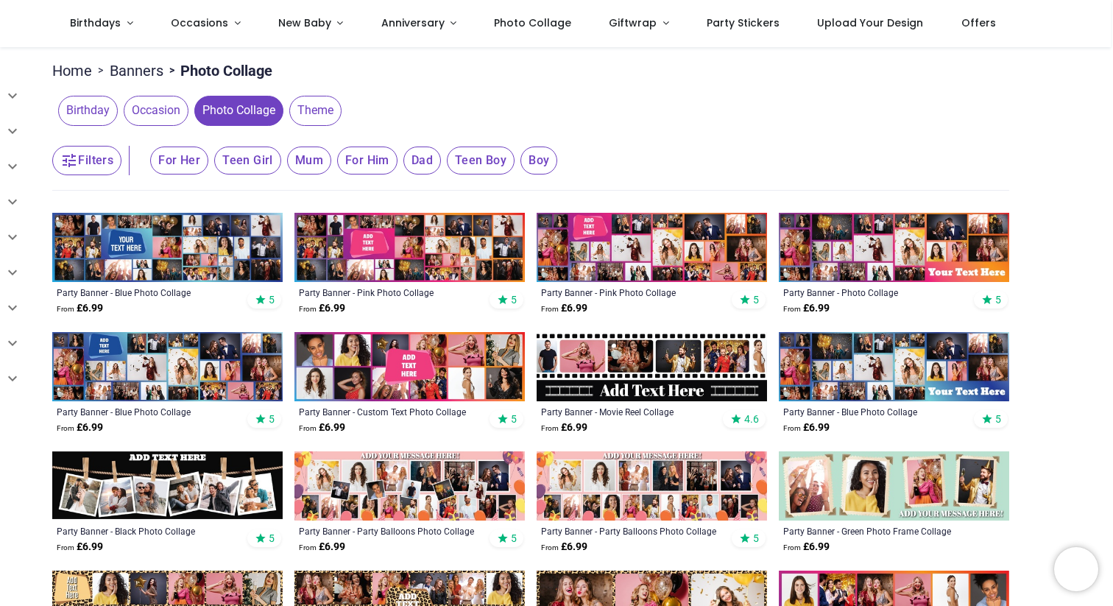
click at [399, 353] on img at bounding box center [409, 366] width 230 height 69
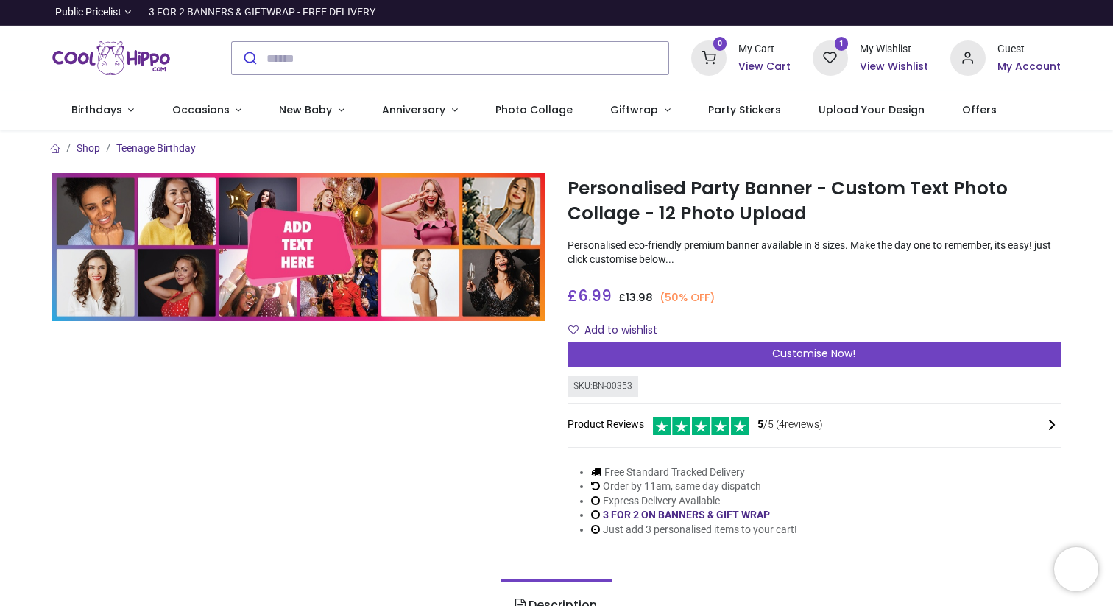
click at [294, 220] on img at bounding box center [298, 247] width 493 height 148
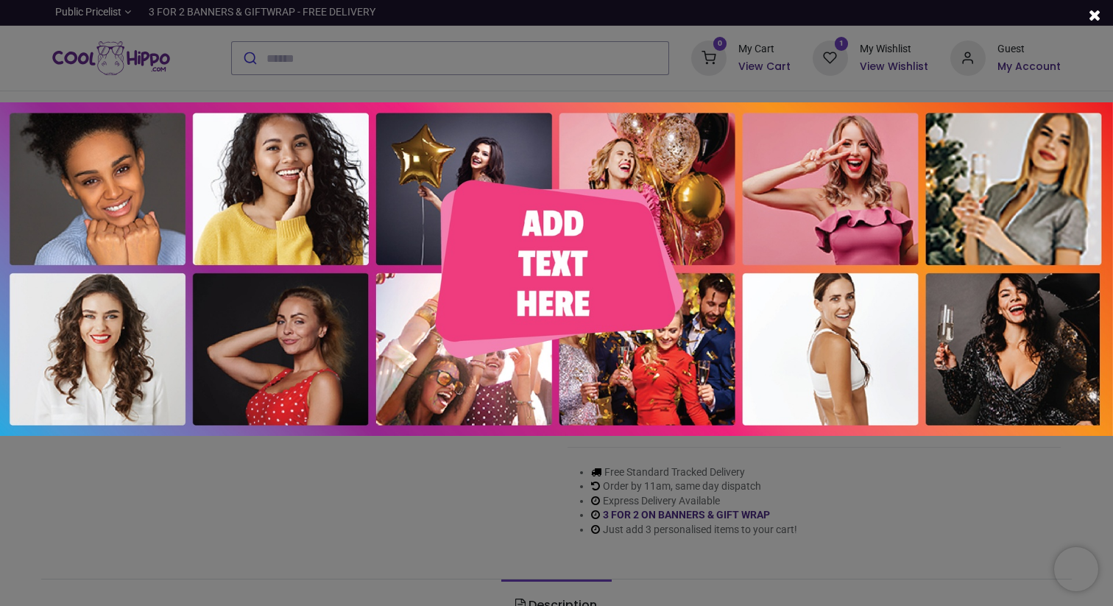
click at [331, 481] on div at bounding box center [556, 303] width 1113 height 606
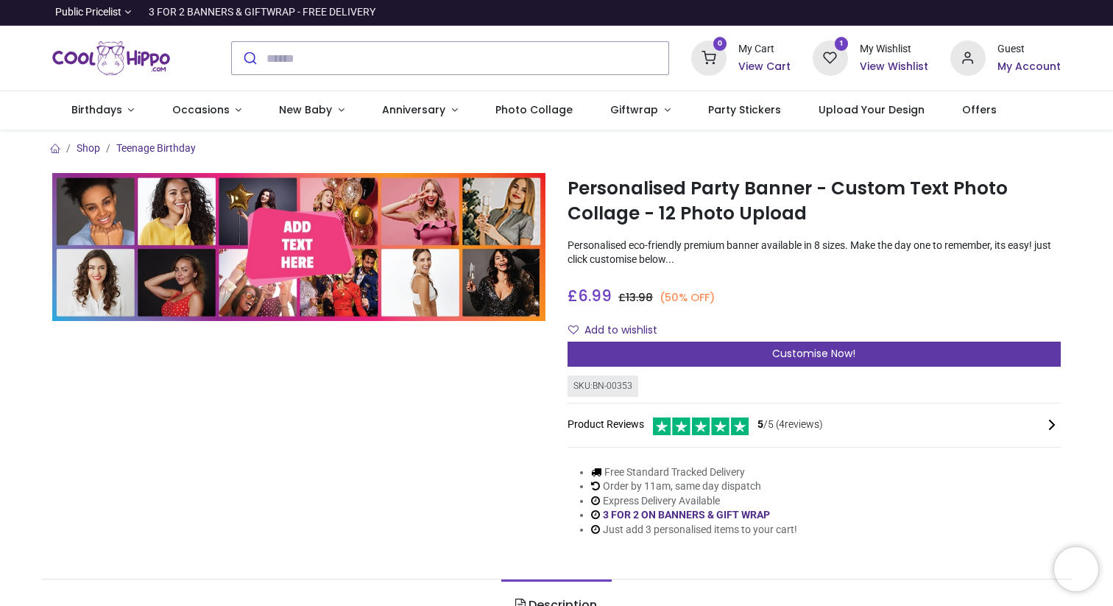
click at [621, 352] on div "Customise Now!" at bounding box center [814, 354] width 493 height 25
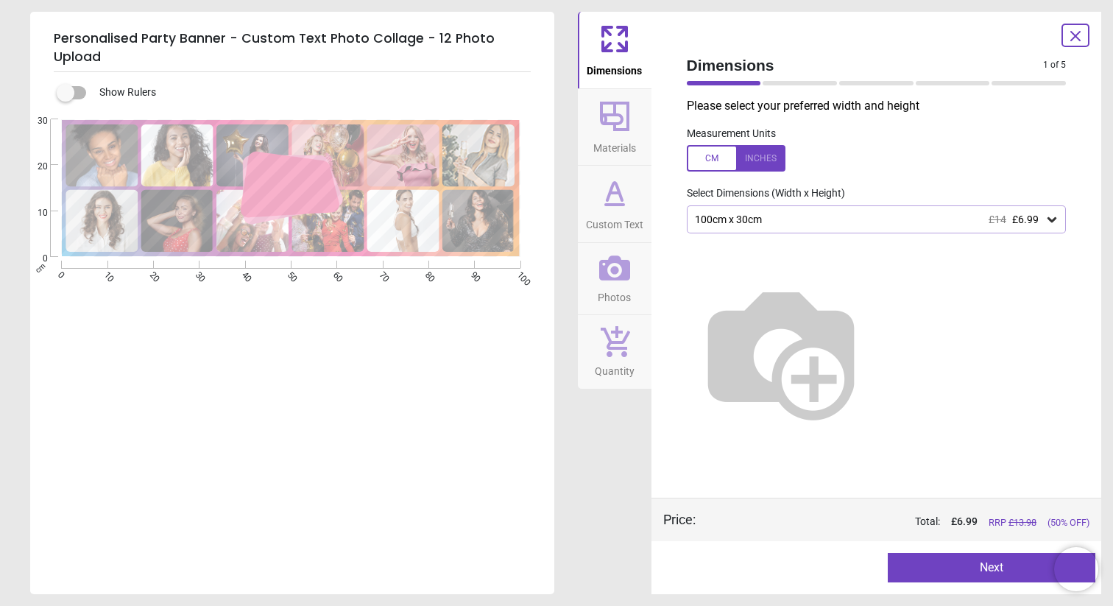
click at [618, 183] on icon at bounding box center [614, 192] width 35 height 35
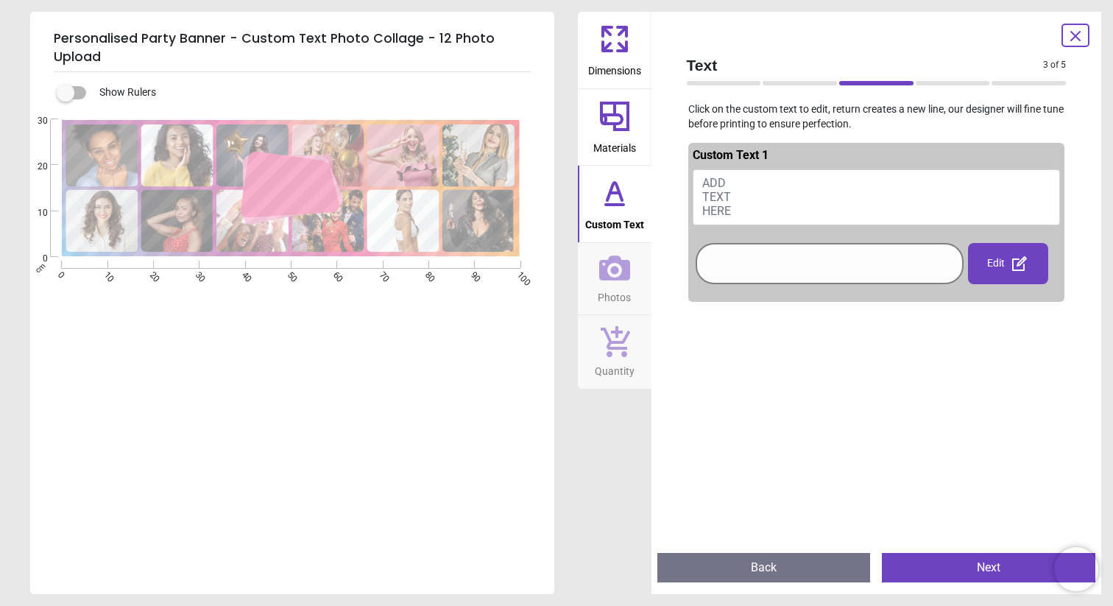
click at [713, 204] on span "ADD TEXT HERE" at bounding box center [716, 197] width 29 height 42
click at [744, 265] on div at bounding box center [829, 264] width 261 height 34
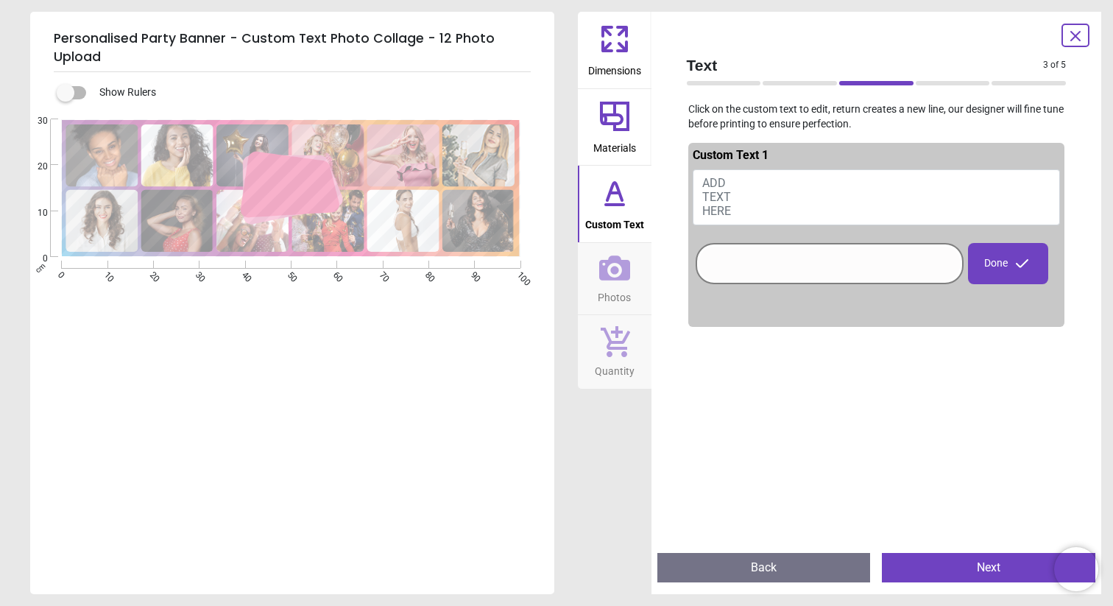
click at [725, 187] on span "ADD TEXT HERE" at bounding box center [716, 197] width 29 height 42
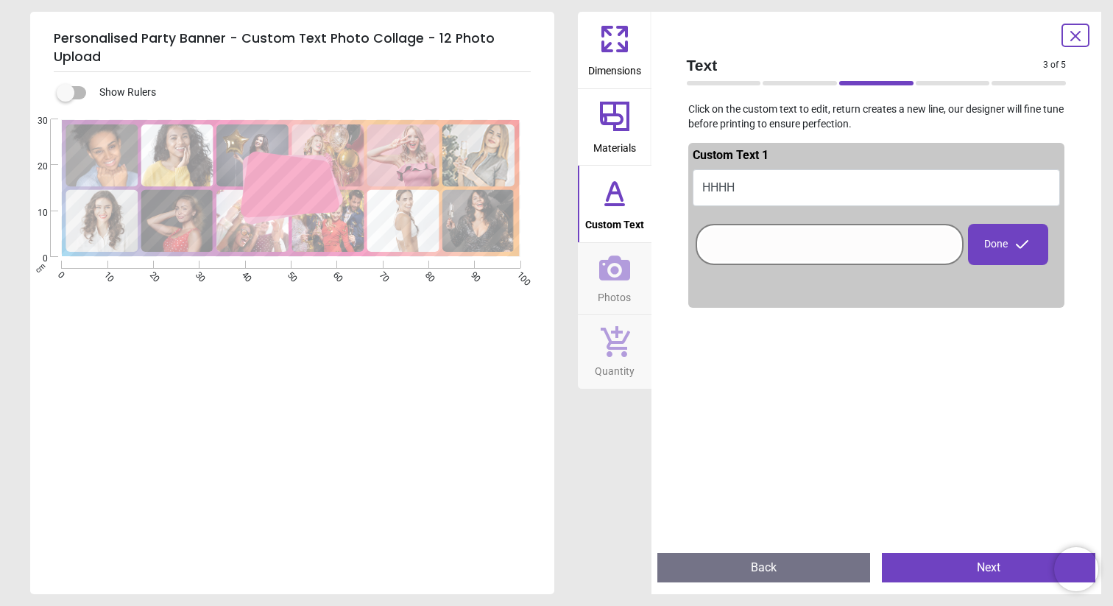
type textarea "****"
click at [735, 364] on div at bounding box center [876, 617] width 377 height 606
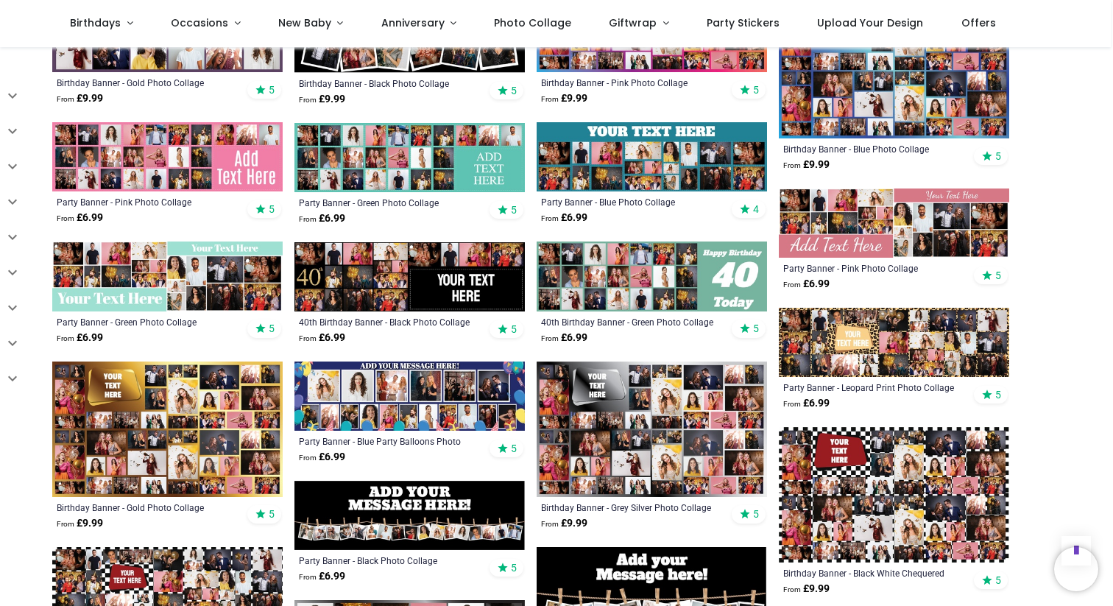
scroll to position [903, 0]
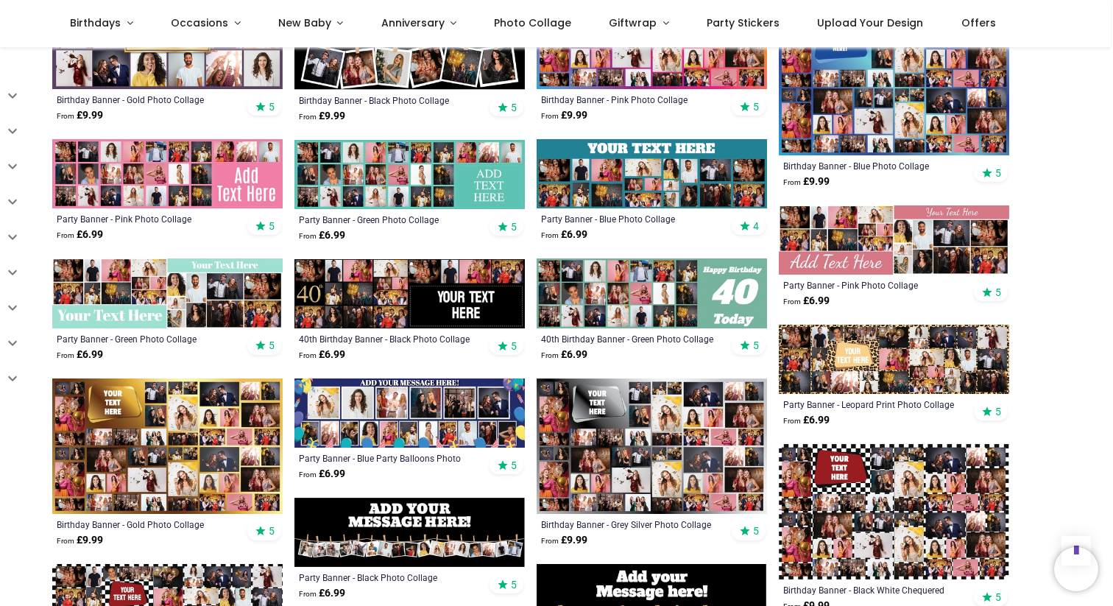
click at [604, 304] on img at bounding box center [652, 292] width 230 height 69
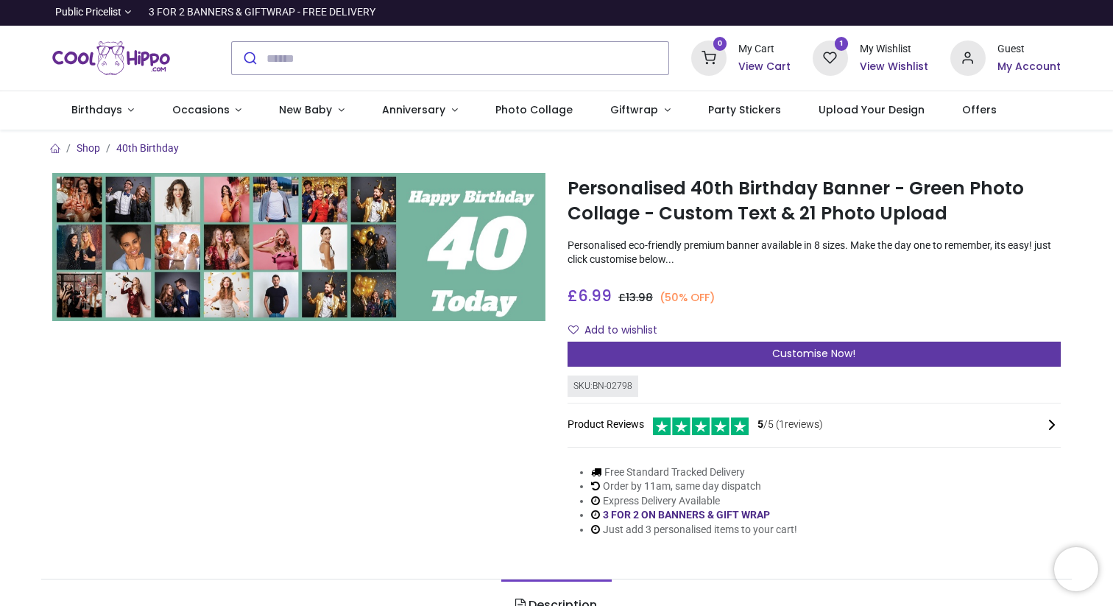
click at [647, 358] on div "Customise Now!" at bounding box center [814, 354] width 493 height 25
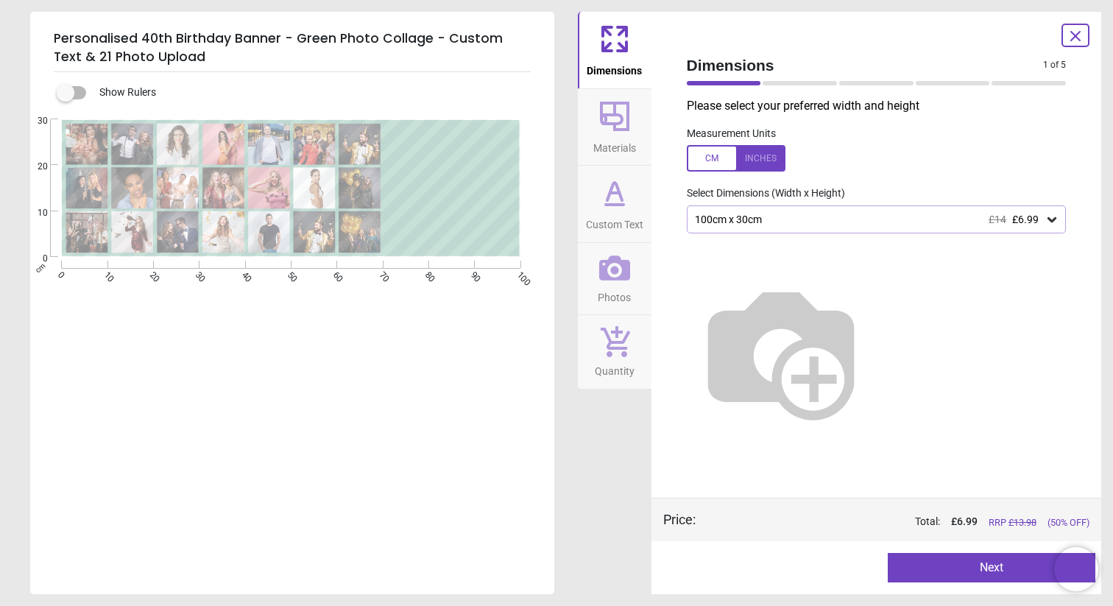
click at [632, 280] on button "Photos" at bounding box center [615, 279] width 74 height 72
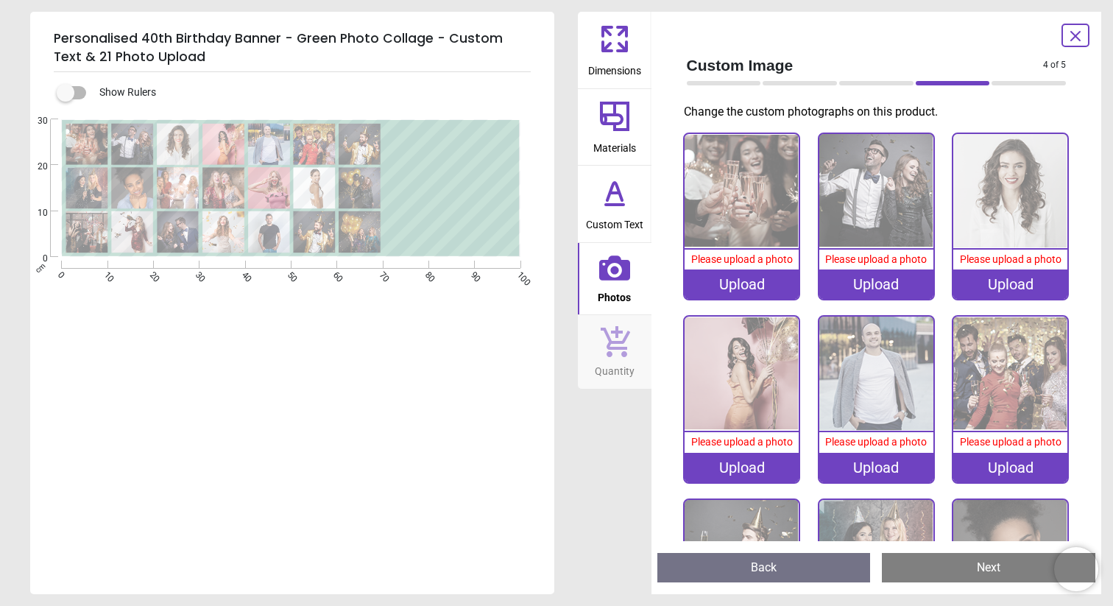
click at [622, 194] on icon at bounding box center [614, 192] width 35 height 35
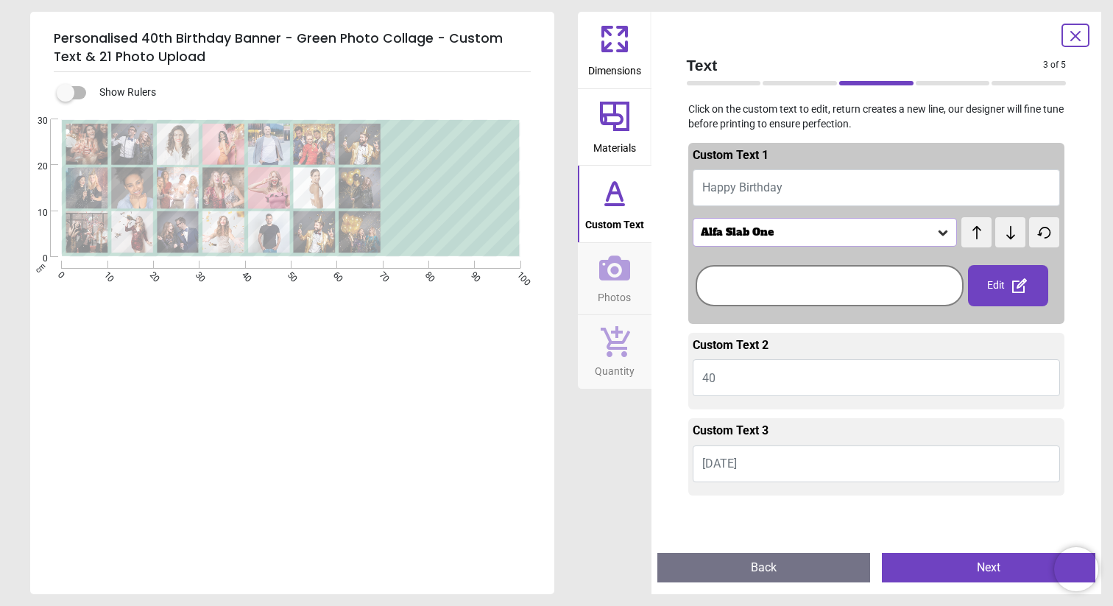
type input "**"
click at [780, 222] on div "Alfa Slab One" at bounding box center [825, 232] width 265 height 28
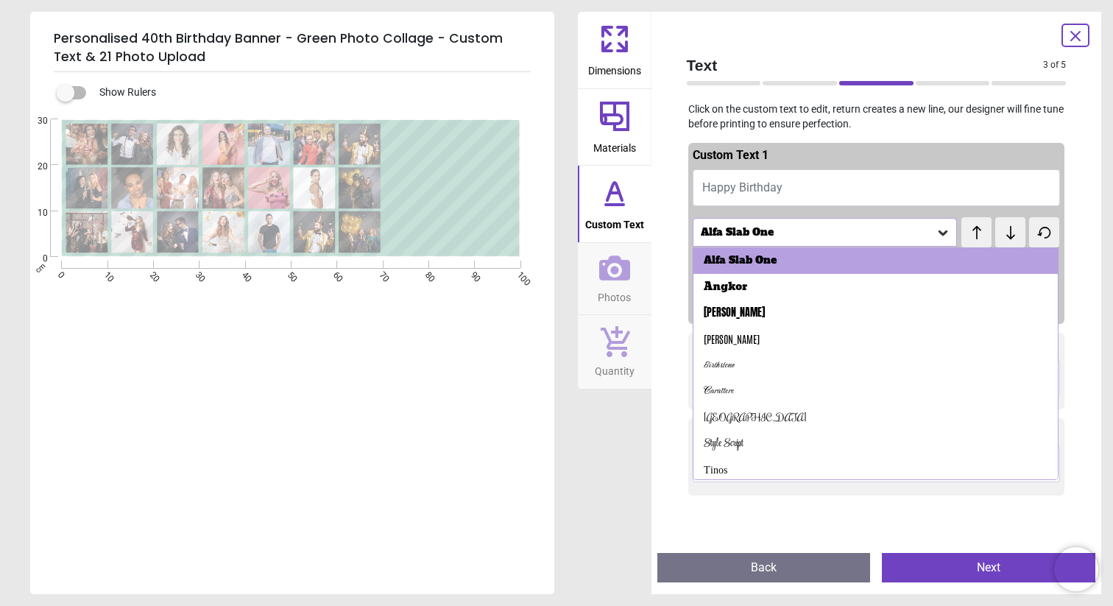
click at [750, 216] on div "Alfa Slab One test test Alfa Slab One Angkor Anton Antonio Birthstone Carattere…" at bounding box center [877, 231] width 368 height 32
click at [660, 247] on div "Text 3 of 5 3 of 6 Click on the custom text to edit, return creates a new line,…" at bounding box center [877, 303] width 451 height 582
click at [652, 366] on div "Text 3 of 5 3 of 6 Click on the custom text to edit, return creates a new line,…" at bounding box center [877, 303] width 451 height 582
click at [997, 158] on div "Custom Text 1" at bounding box center [877, 158] width 368 height 22
click at [992, 169] on button "Happy Birthday" at bounding box center [877, 187] width 368 height 37
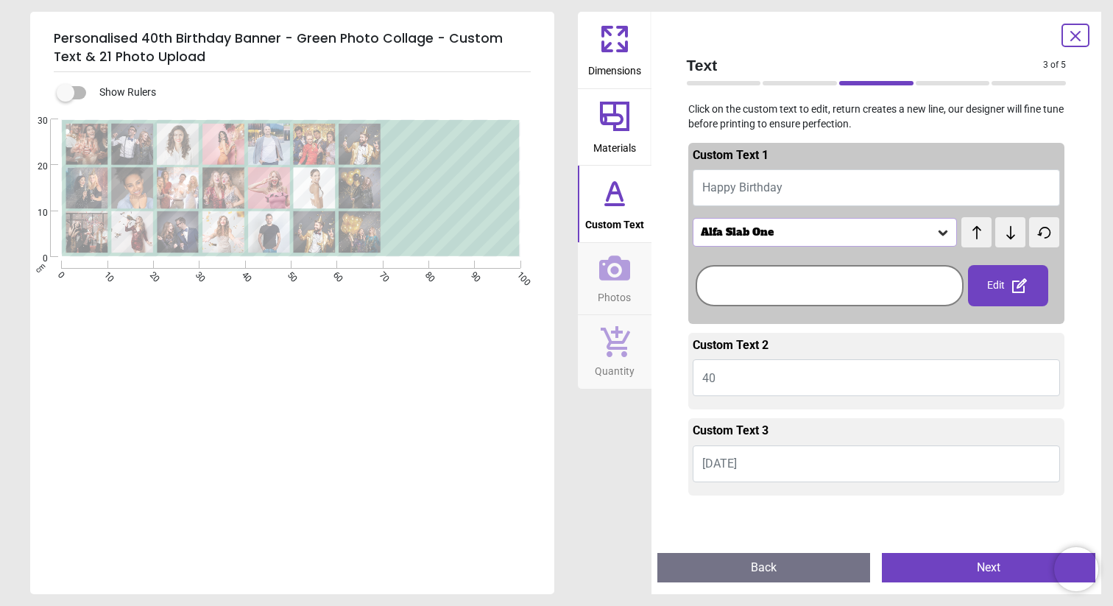
click at [838, 384] on button "40" at bounding box center [877, 377] width 368 height 37
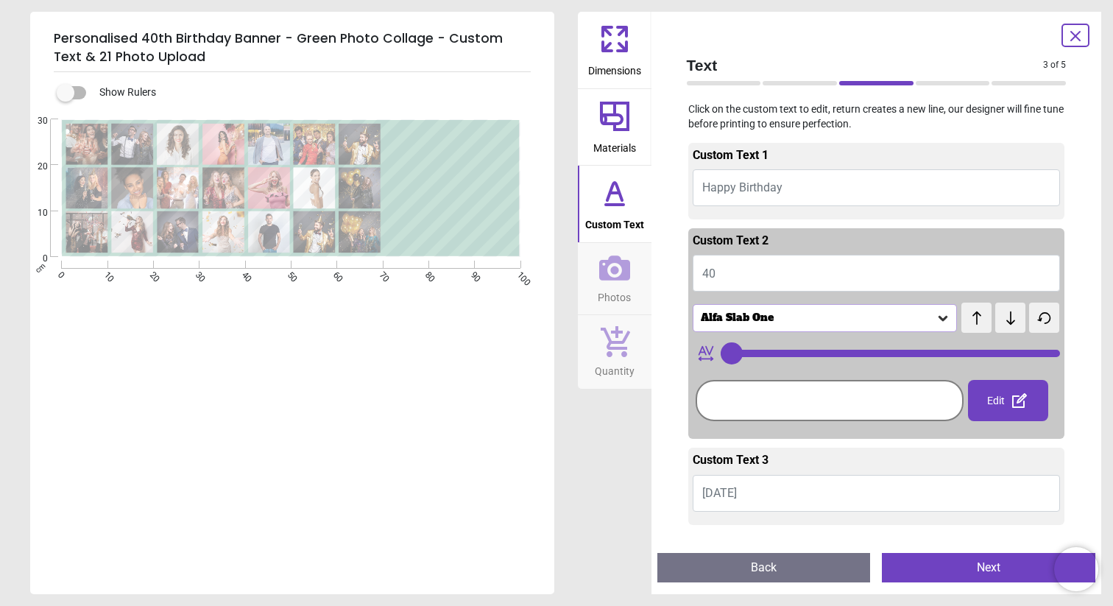
click at [601, 428] on div "Dimensions Materials Custom Text Photos Quantity" at bounding box center [615, 303] width 74 height 582
click at [470, 198] on textarea at bounding box center [452, 192] width 126 height 62
type textarea "**"
type input "**"
type textarea "***"
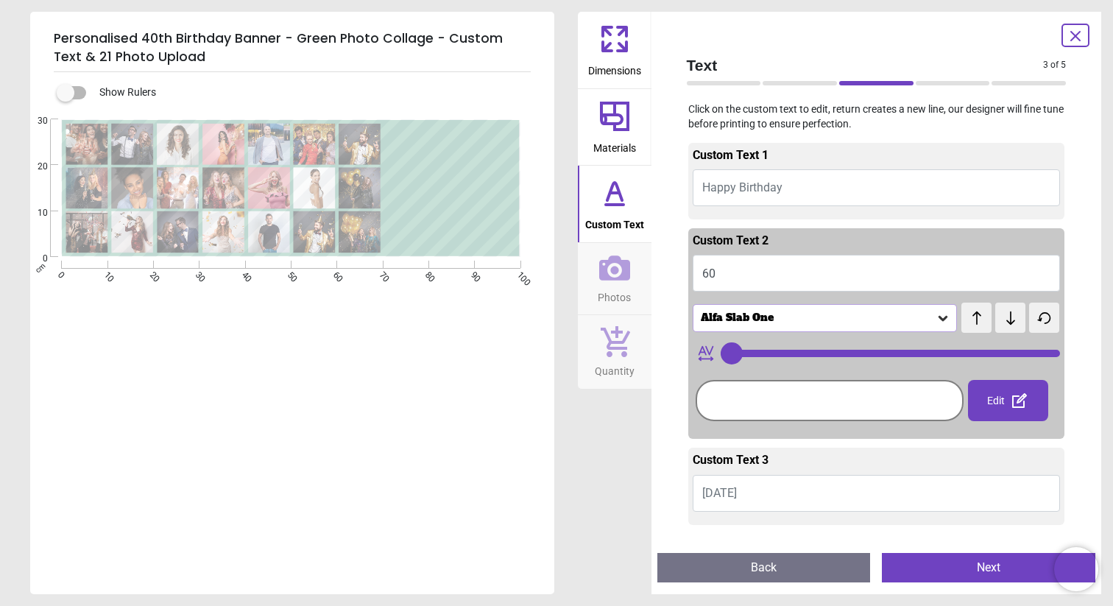
type input "**"
type textarea "****"
type input "**"
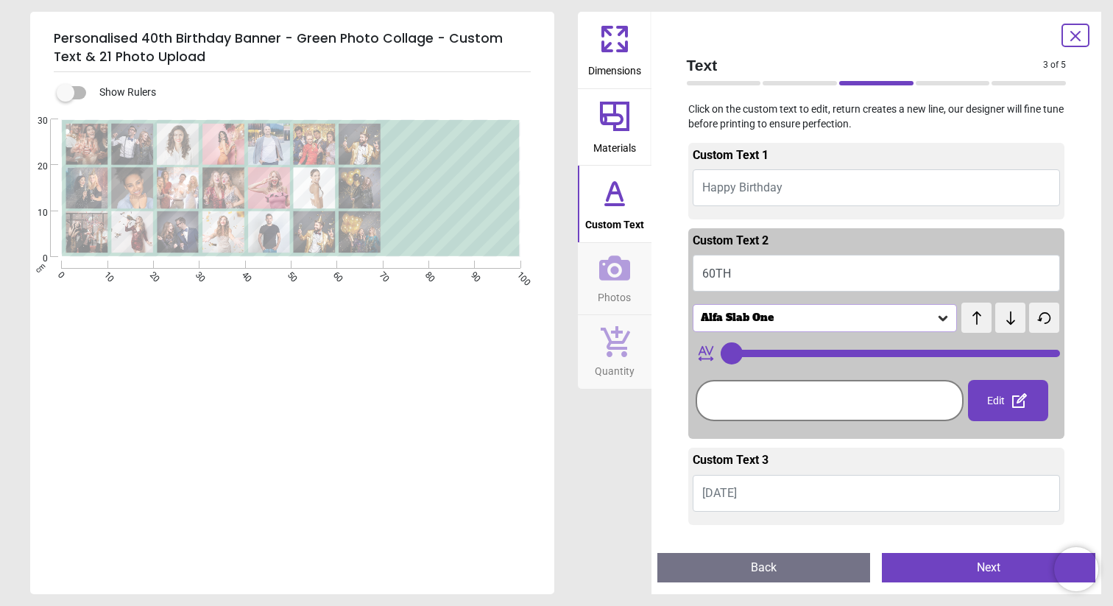
type textarea "***"
type input "**"
type textarea "**"
type input "**"
type textarea "**"
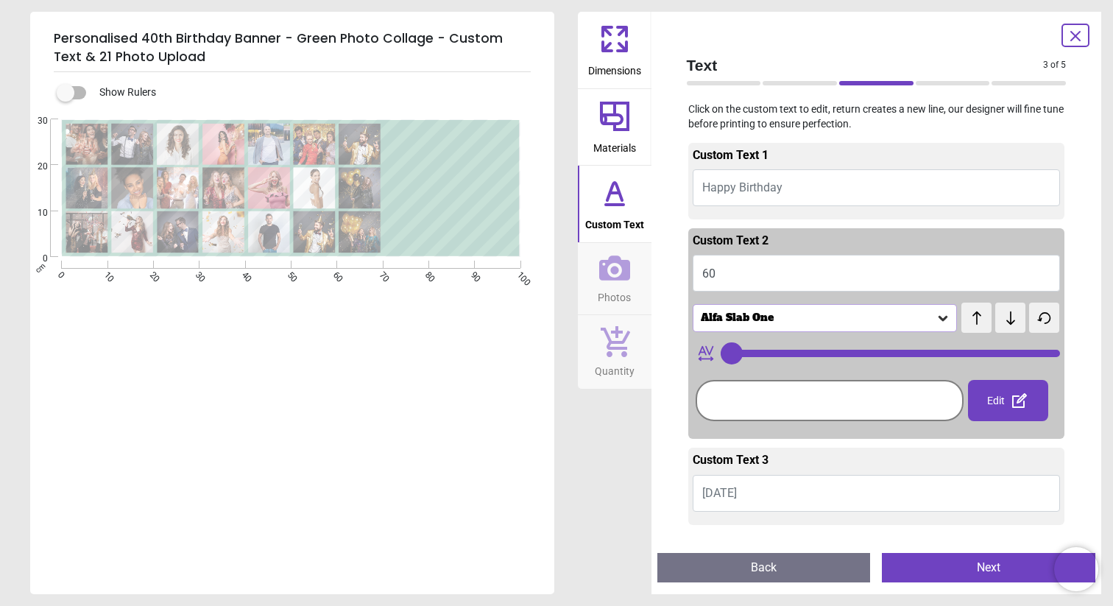
click at [454, 357] on div "E e ** E" at bounding box center [290, 422] width 521 height 606
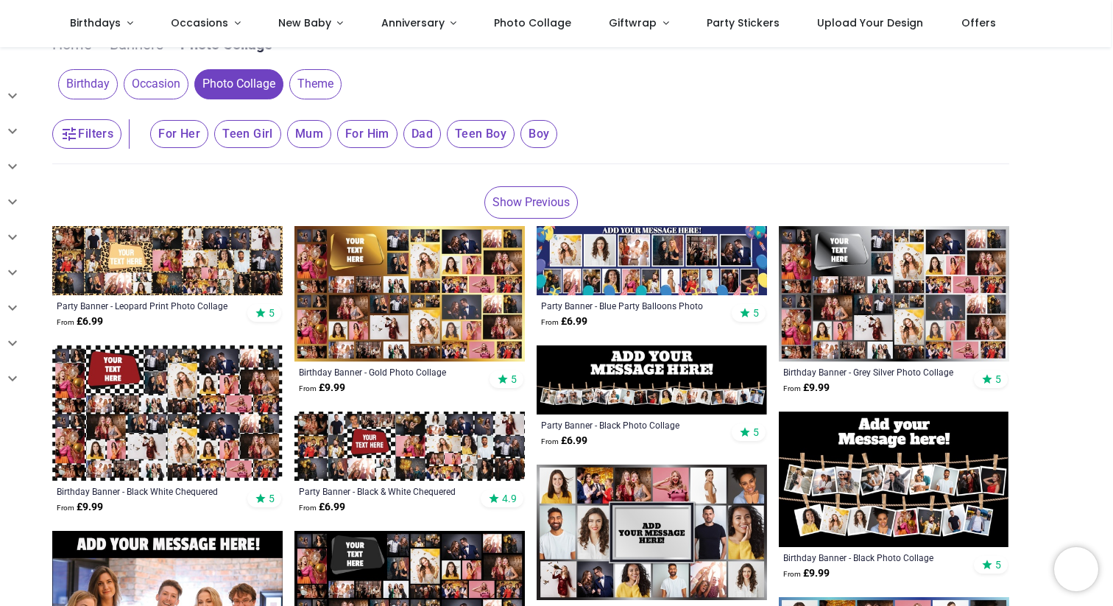
scroll to position [190, 0]
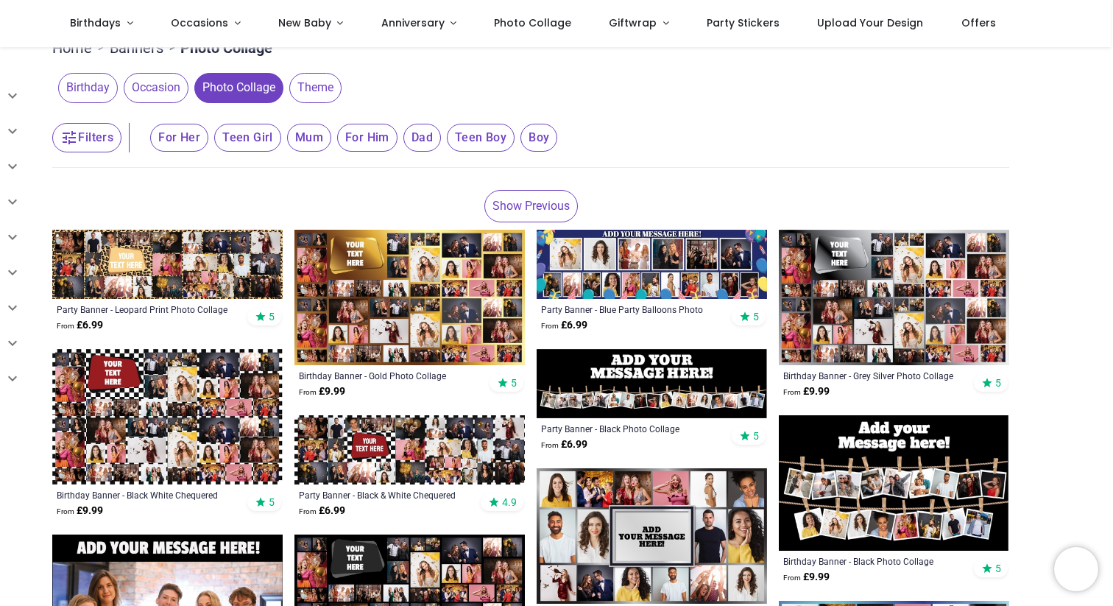
click at [533, 204] on link "Show Previous" at bounding box center [530, 206] width 93 height 32
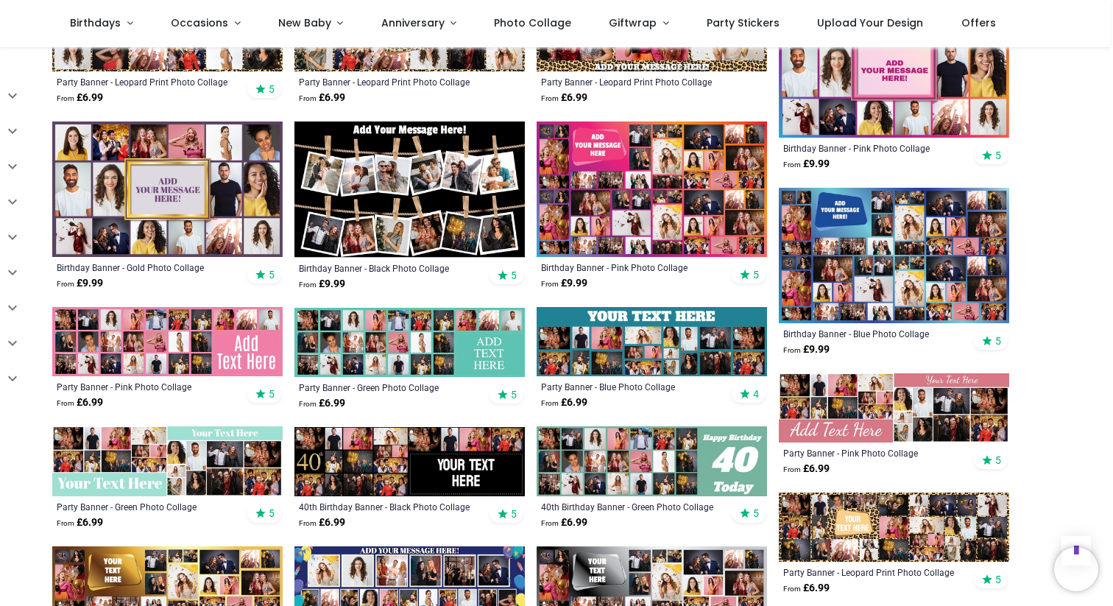
scroll to position [667, 0]
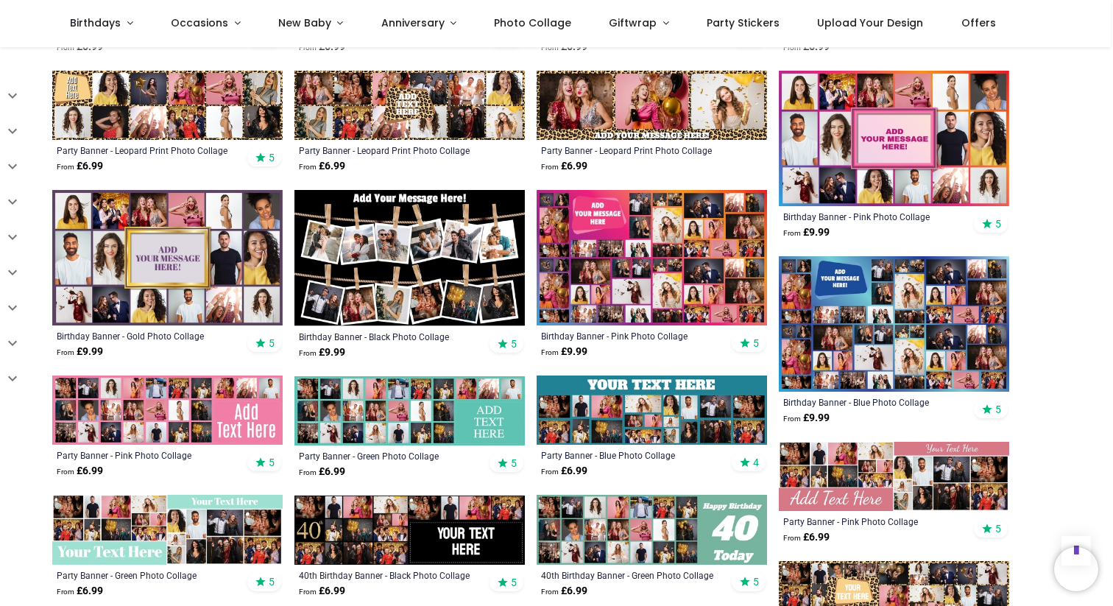
click at [599, 419] on img at bounding box center [652, 409] width 230 height 69
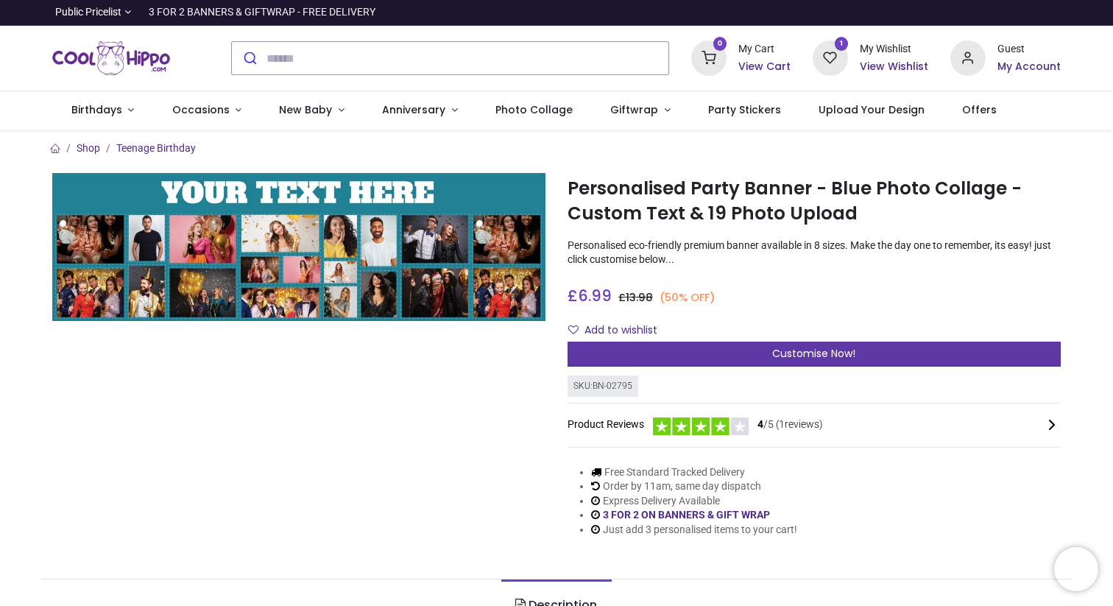
click at [653, 346] on div "Customise Now!" at bounding box center [814, 354] width 493 height 25
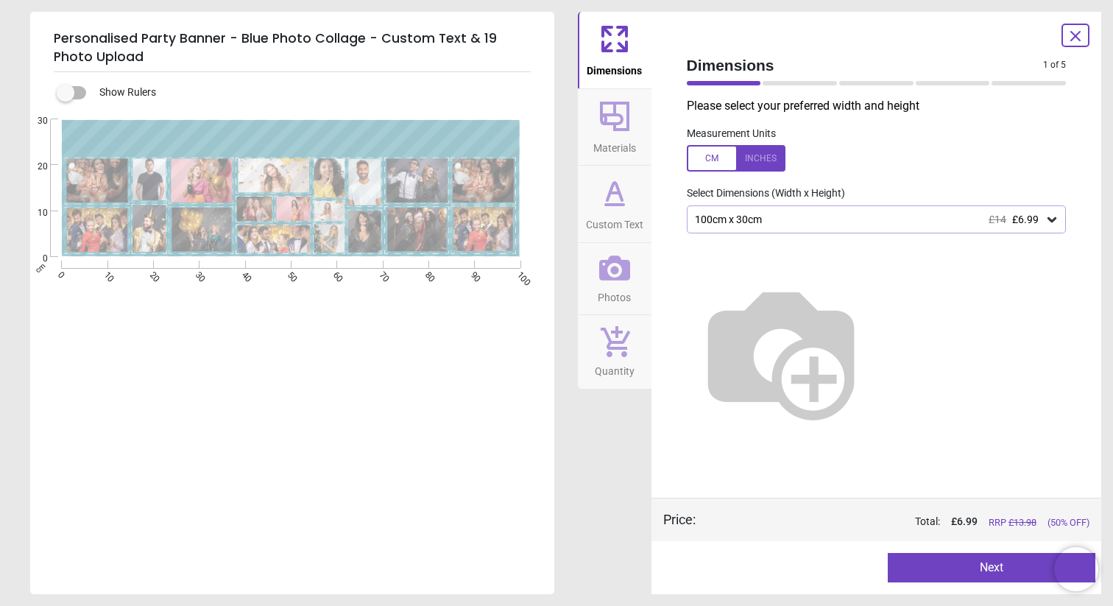
click at [618, 109] on icon at bounding box center [614, 116] width 35 height 35
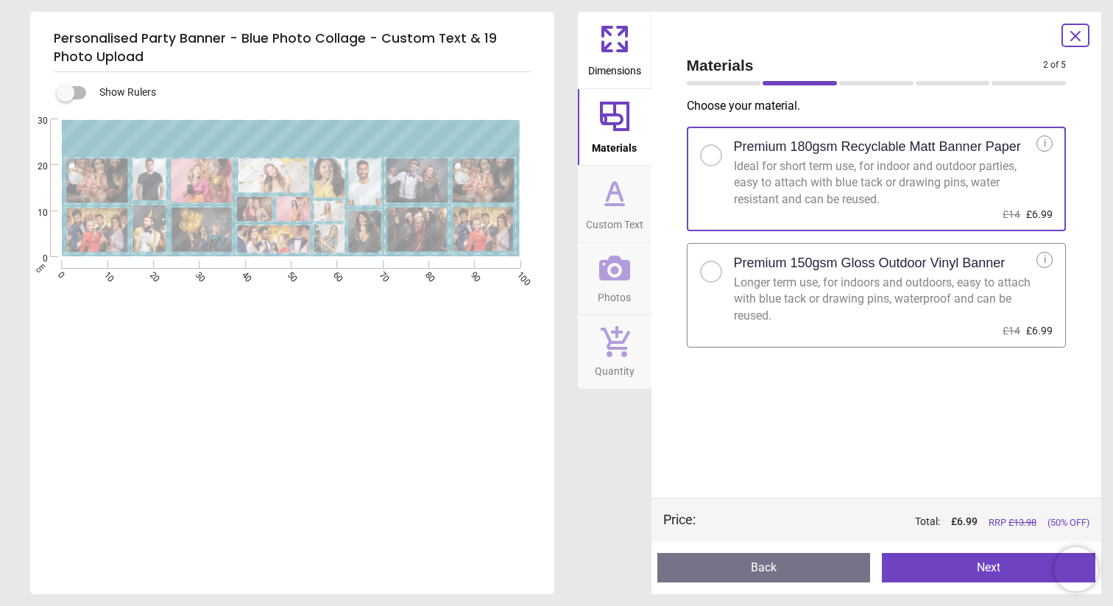
click at [777, 302] on div "Longer term use, for indoors and outdoors, easy to attach with blue tack or dra…" at bounding box center [885, 299] width 303 height 49
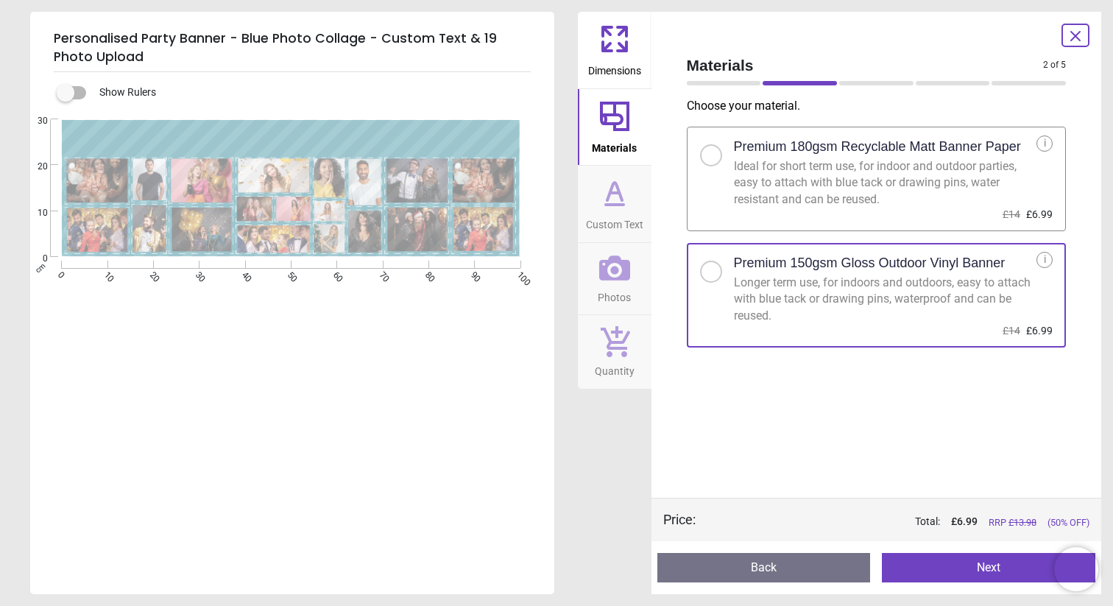
click at [771, 207] on div "Ideal for short term use, for indoor and outdoor parties, easy to attach with b…" at bounding box center [885, 182] width 303 height 49
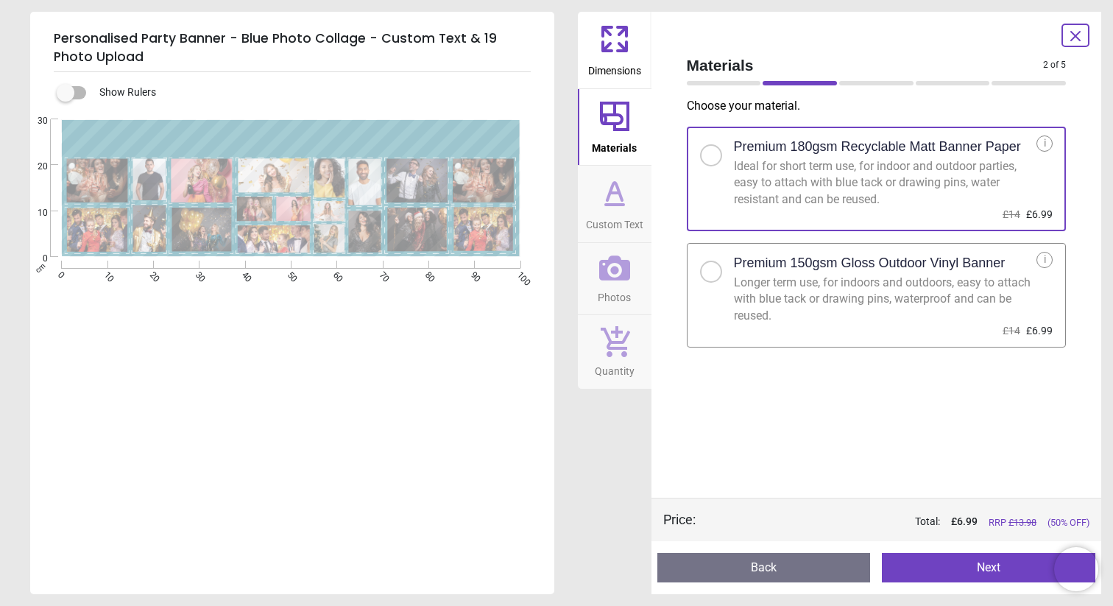
click at [608, 197] on icon at bounding box center [614, 192] width 15 height 18
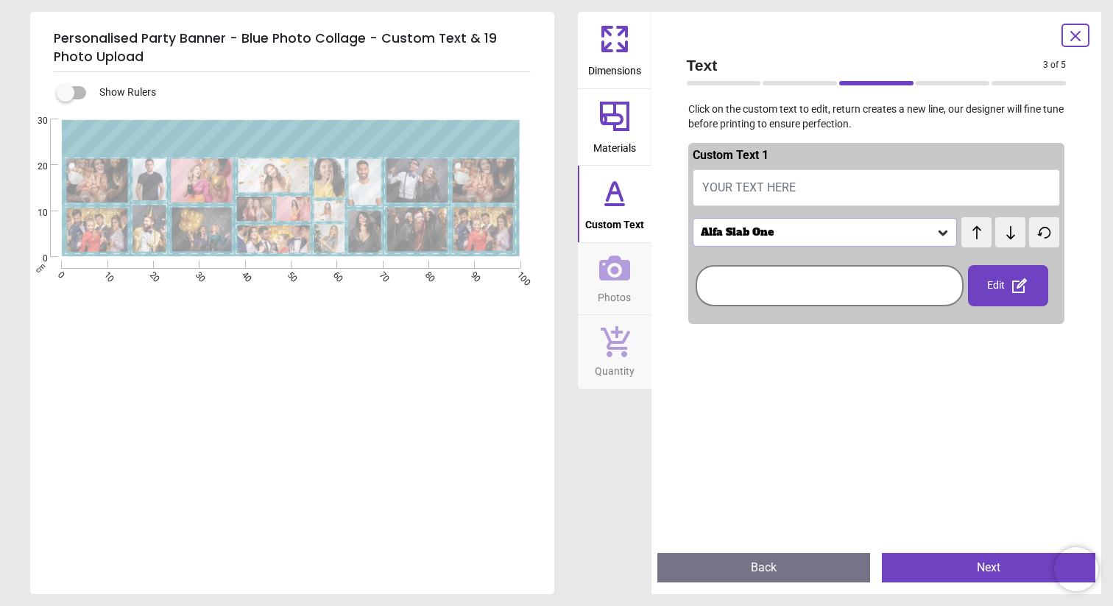
click at [375, 143] on textarea at bounding box center [290, 140] width 440 height 26
type textarea "**********"
click at [780, 215] on div "Alfa Slab One test test" at bounding box center [877, 231] width 368 height 32
click at [780, 226] on div "Alfa Slab One" at bounding box center [817, 232] width 237 height 13
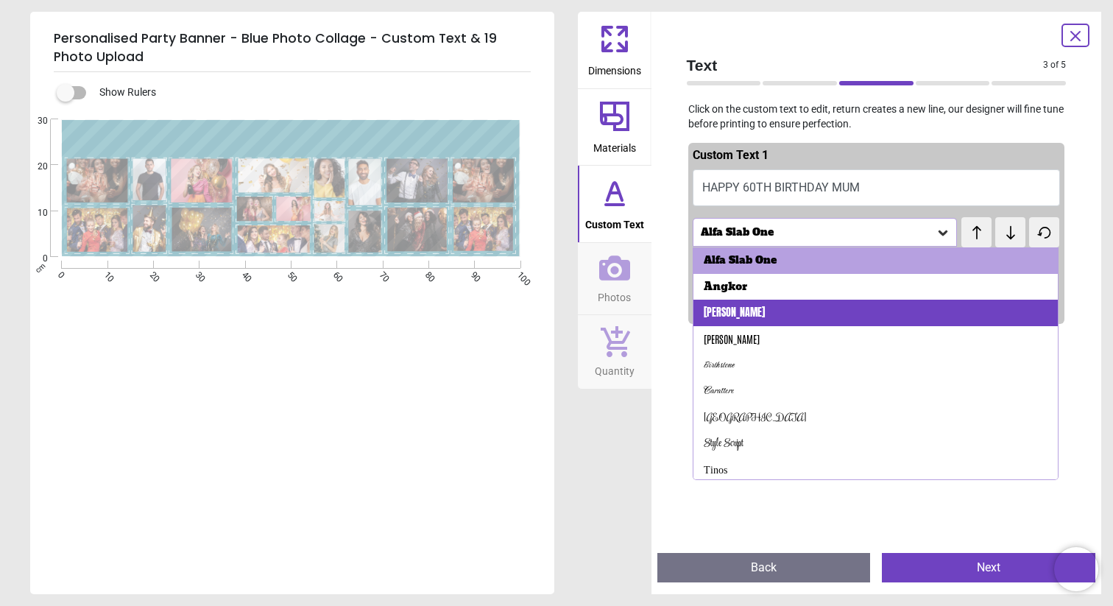
click at [774, 308] on div "[PERSON_NAME]" at bounding box center [876, 313] width 365 height 27
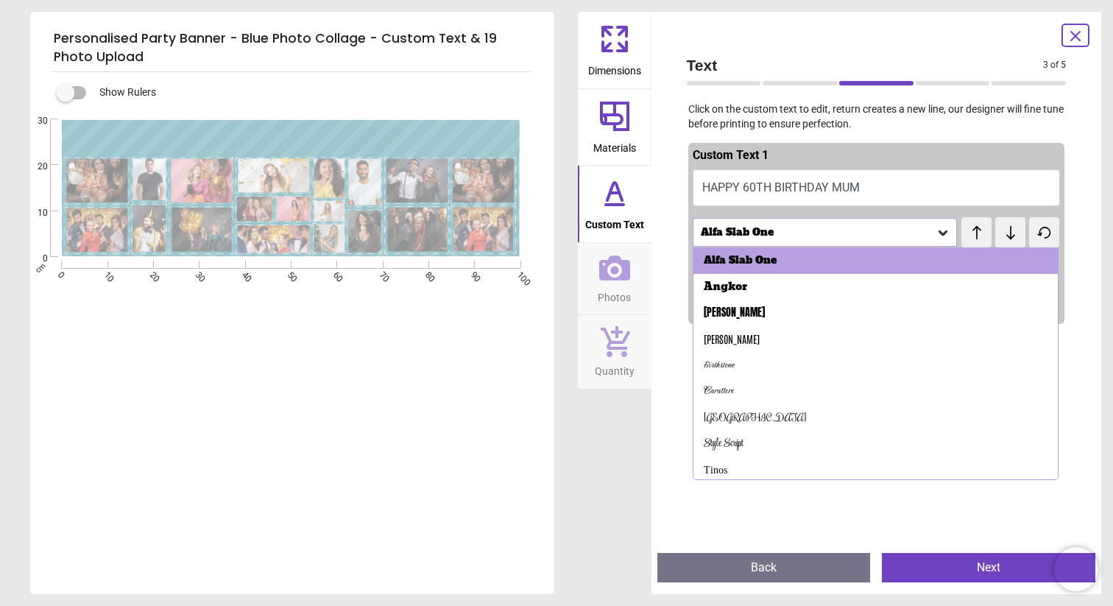
scroll to position [1, 0]
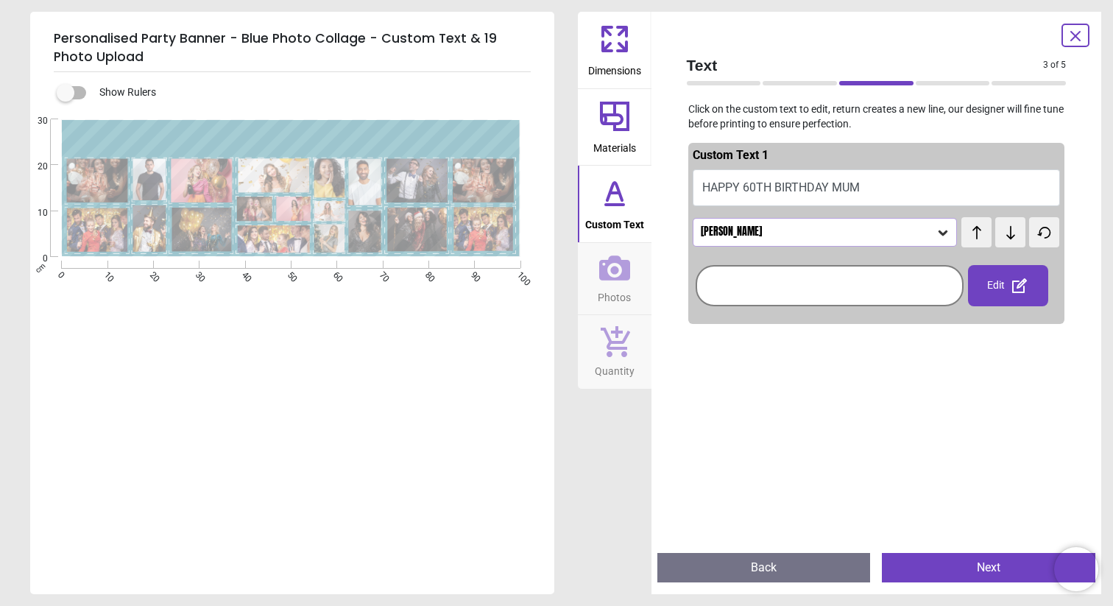
click at [764, 228] on div "[PERSON_NAME]" at bounding box center [817, 232] width 237 height 13
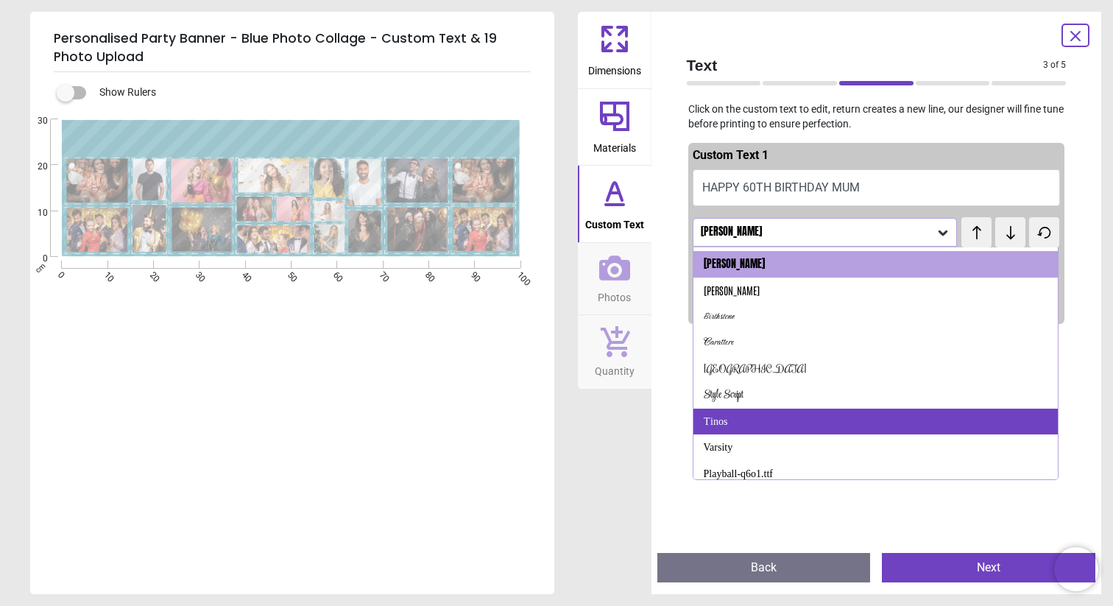
scroll to position [51, 0]
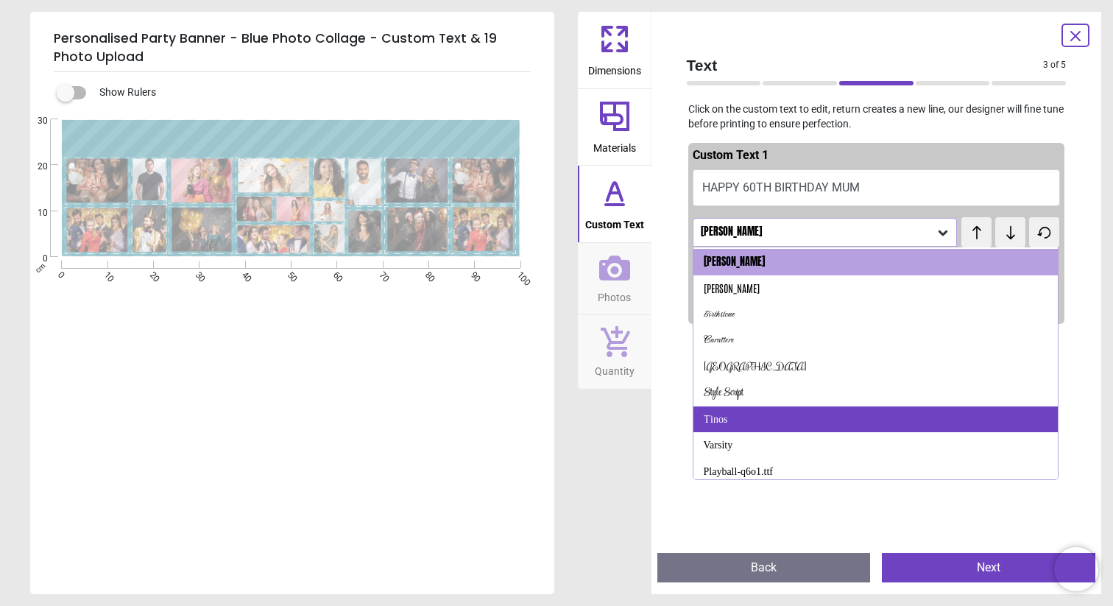
click at [822, 422] on div "Tinos" at bounding box center [876, 419] width 365 height 27
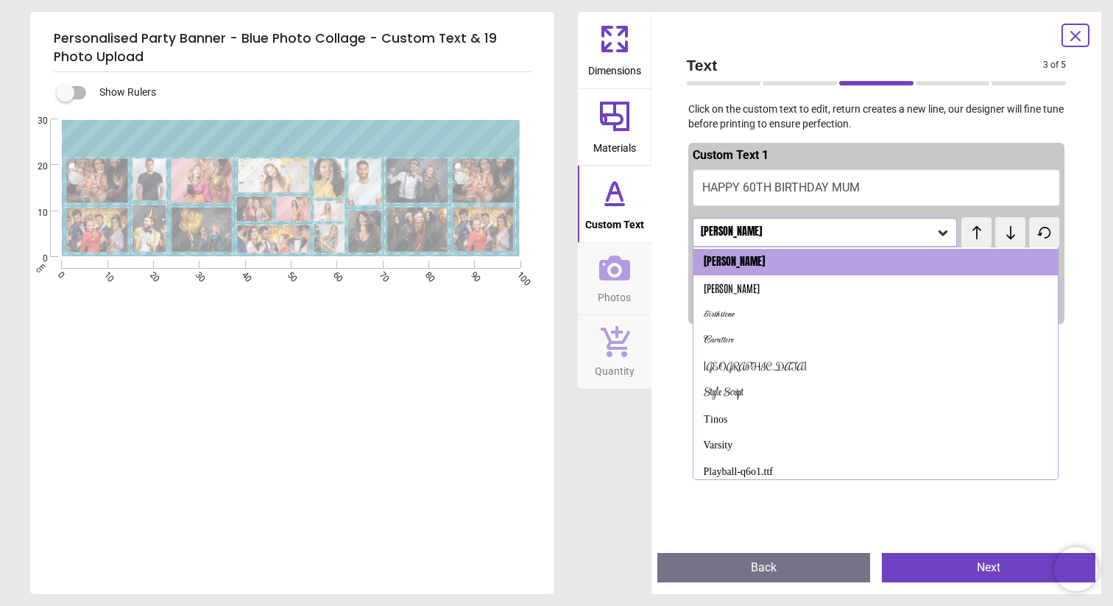
scroll to position [0, 0]
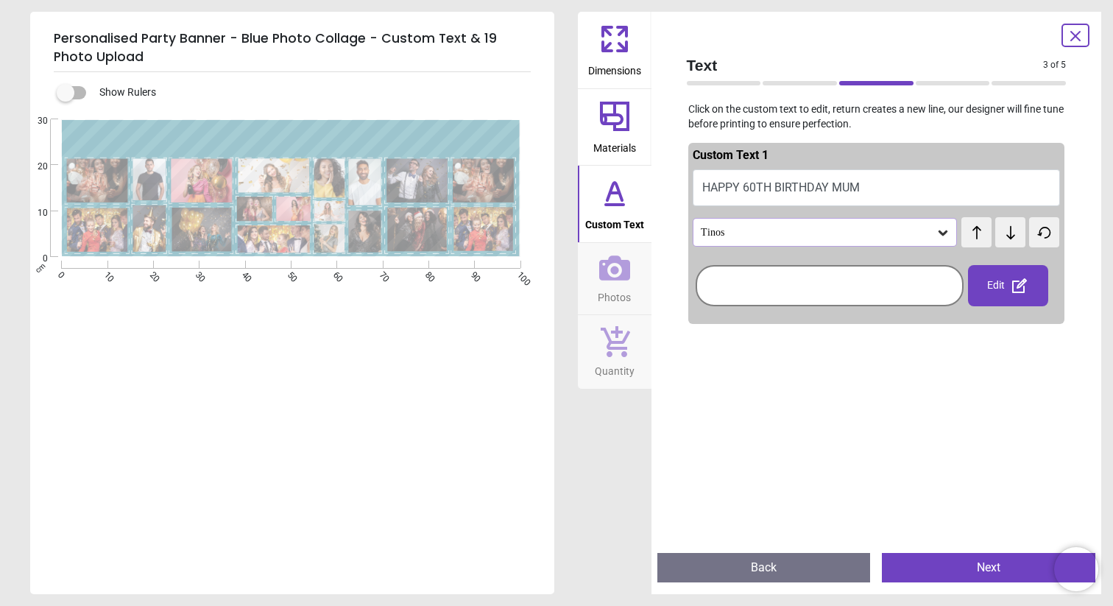
click at [804, 264] on div at bounding box center [830, 285] width 268 height 59
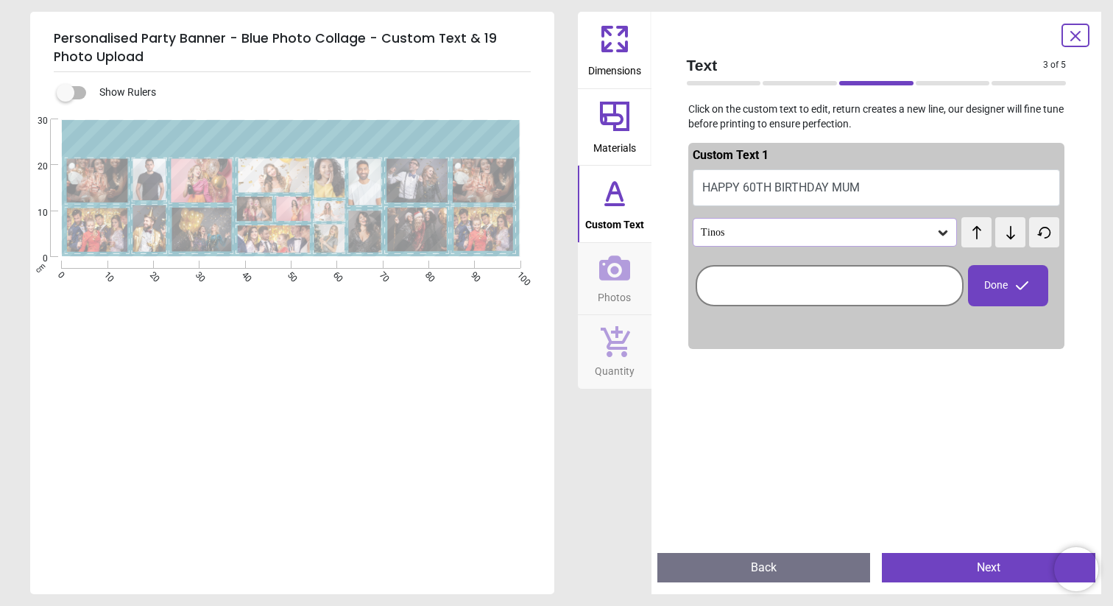
click at [796, 235] on div "Tinos" at bounding box center [817, 232] width 237 height 13
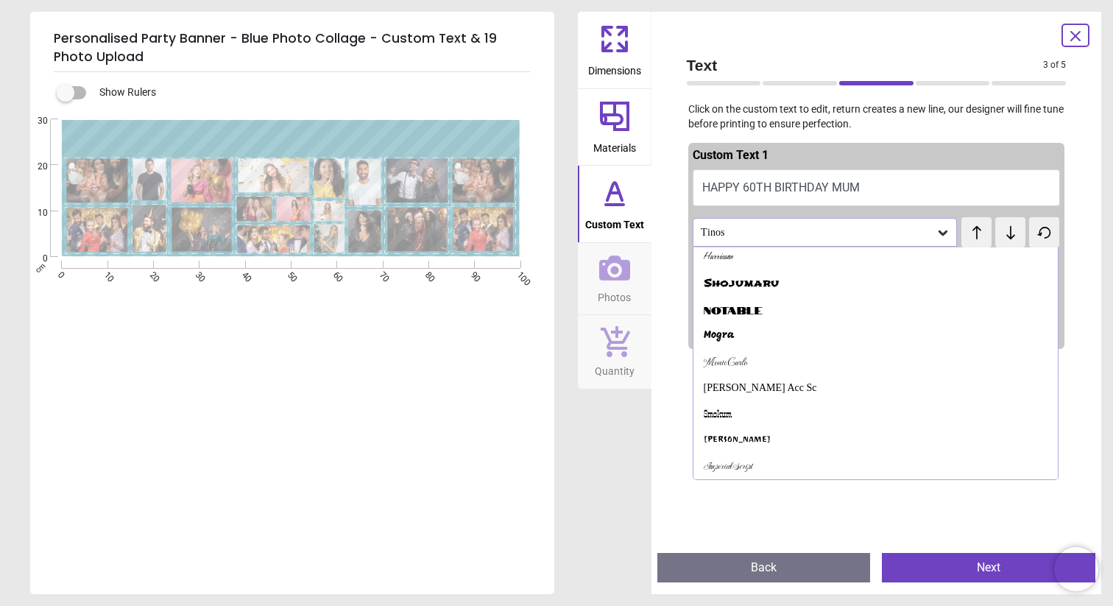
scroll to position [585, 0]
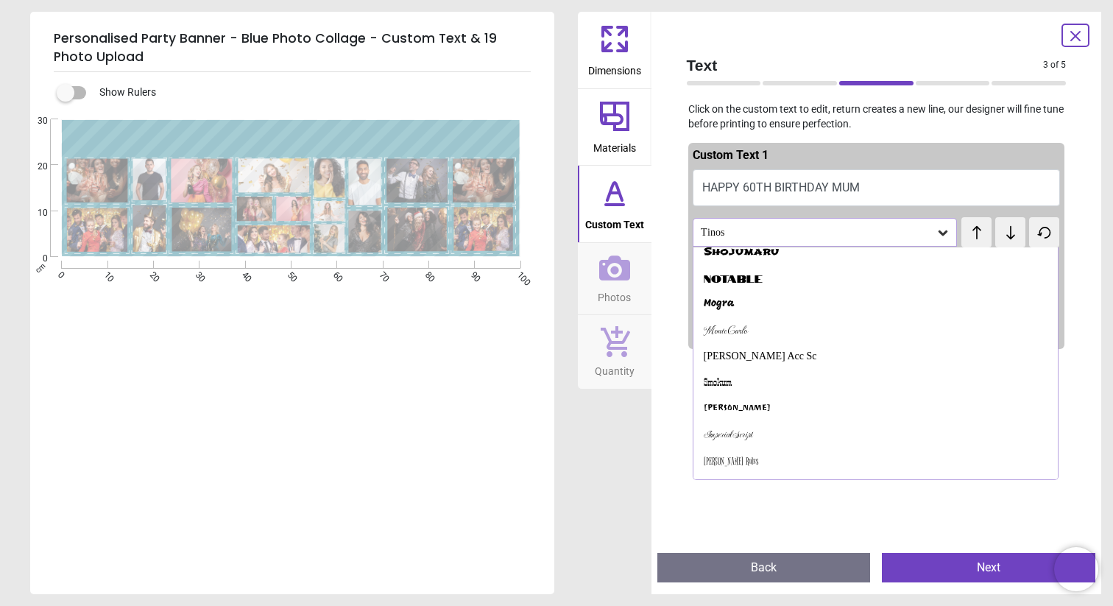
click at [788, 283] on div "Notable" at bounding box center [876, 278] width 365 height 27
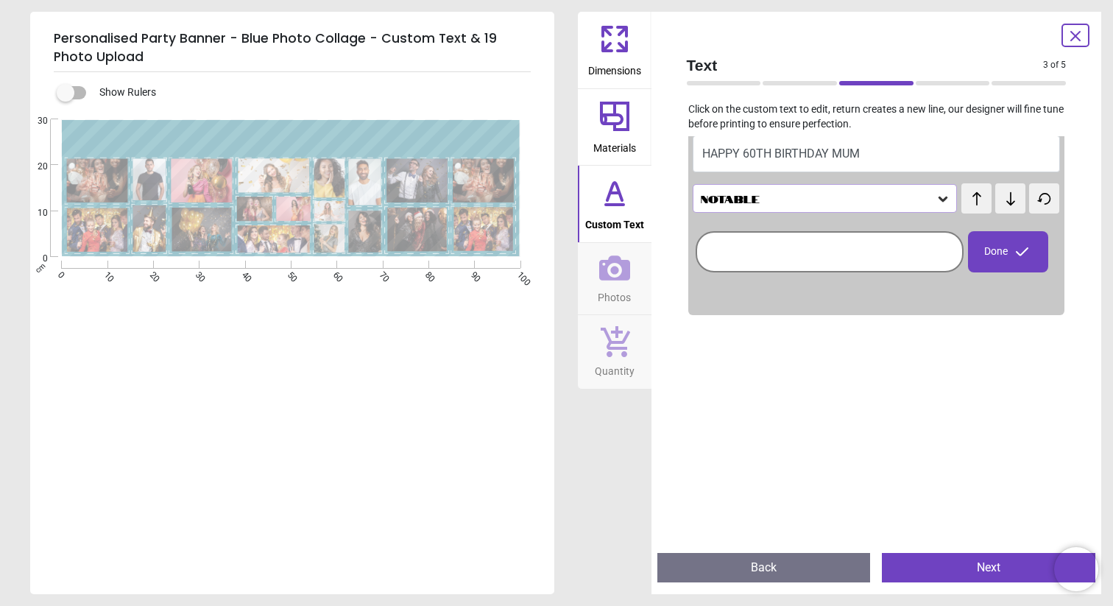
scroll to position [25, 0]
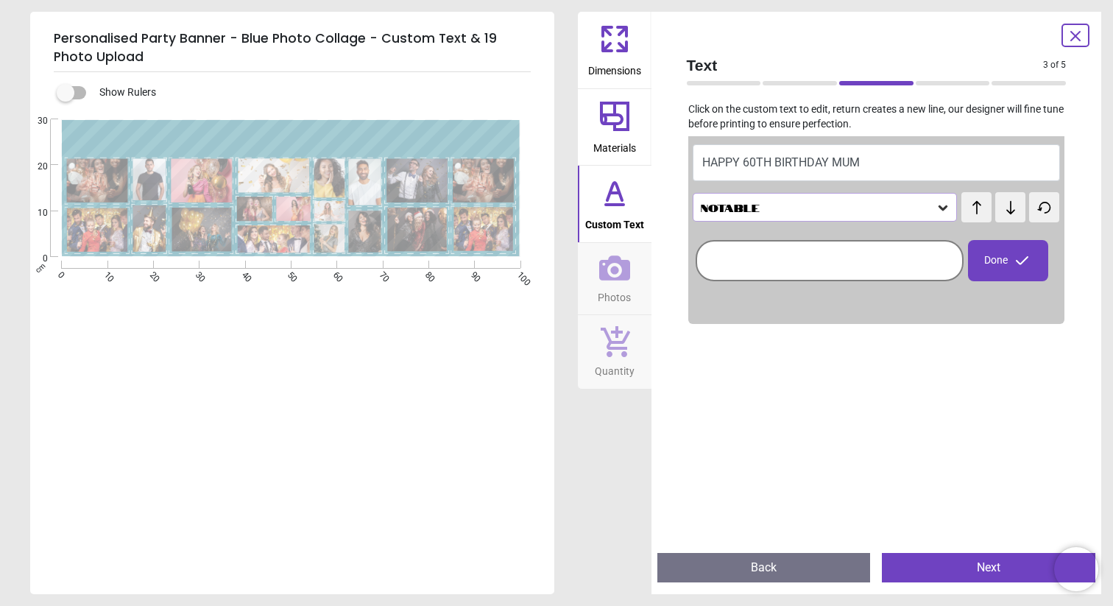
click at [766, 208] on div "Notable" at bounding box center [817, 207] width 237 height 13
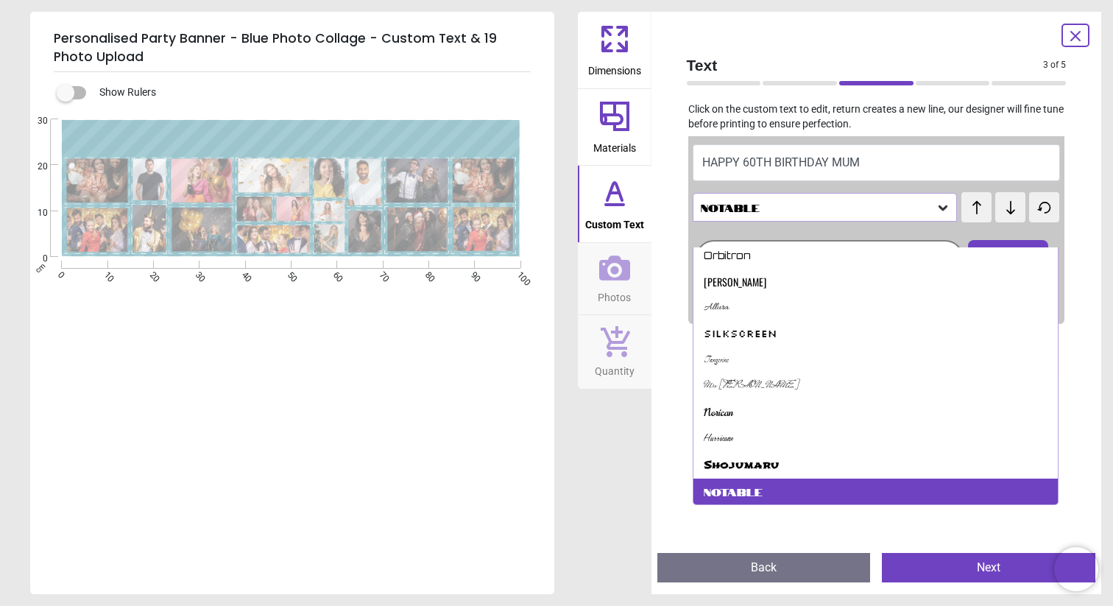
scroll to position [372, 0]
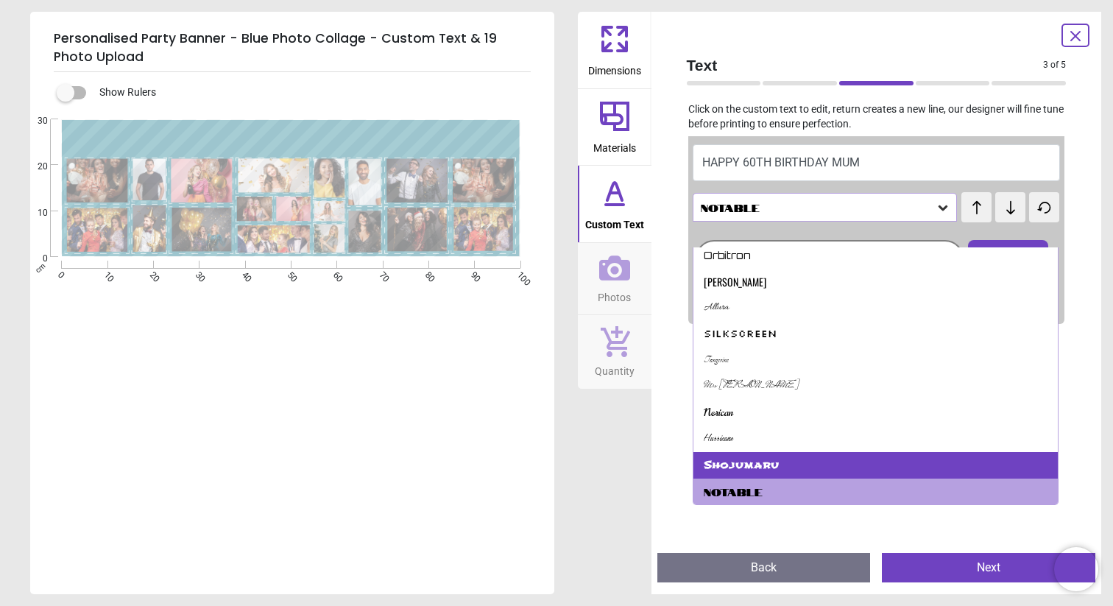
click at [758, 470] on div "Shojumaru" at bounding box center [741, 465] width 75 height 15
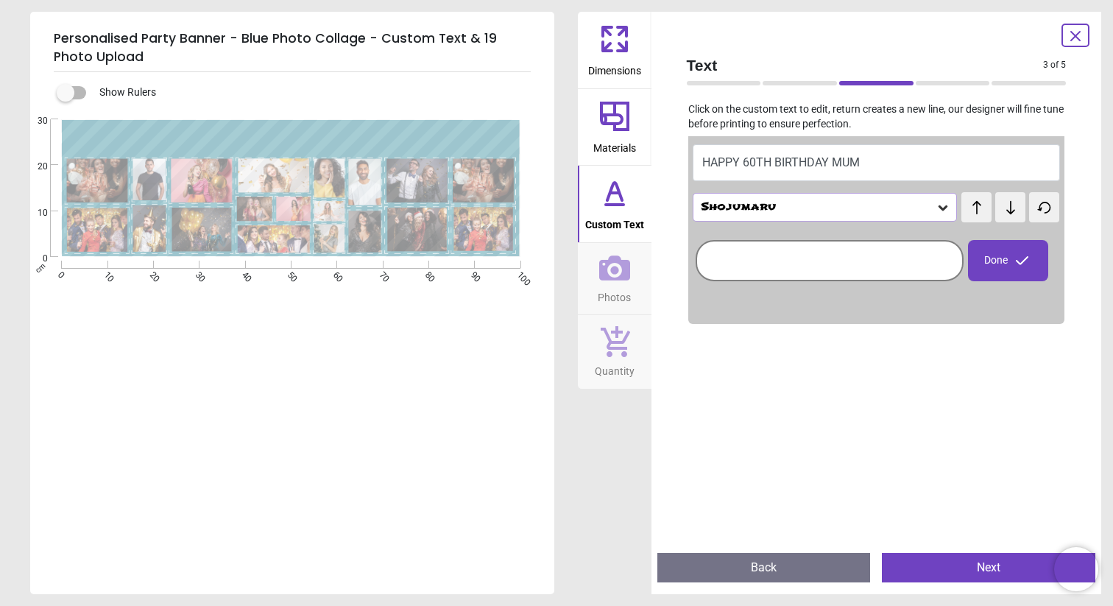
click at [828, 208] on div "Shojumaru" at bounding box center [817, 207] width 237 height 13
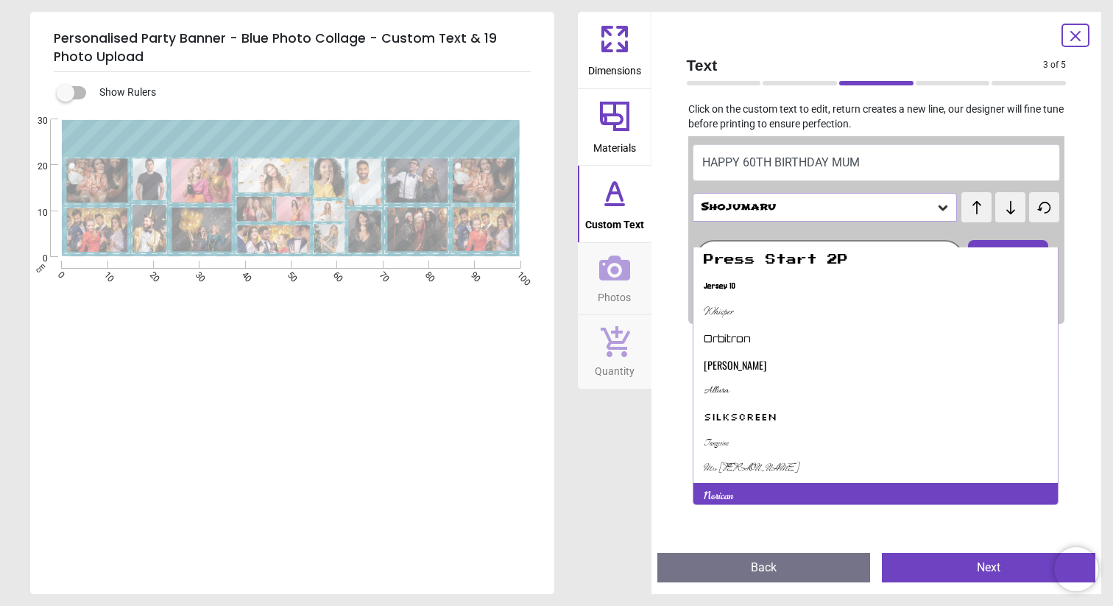
scroll to position [283, 0]
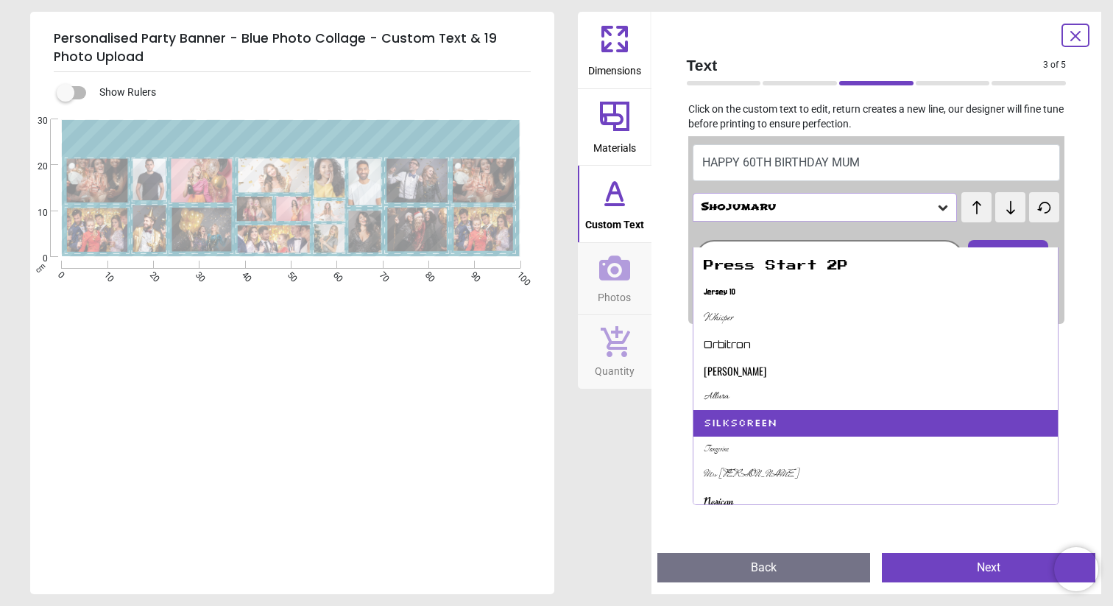
click at [804, 419] on div "Silkscreen" at bounding box center [876, 423] width 365 height 27
